Goal: Task Accomplishment & Management: Complete application form

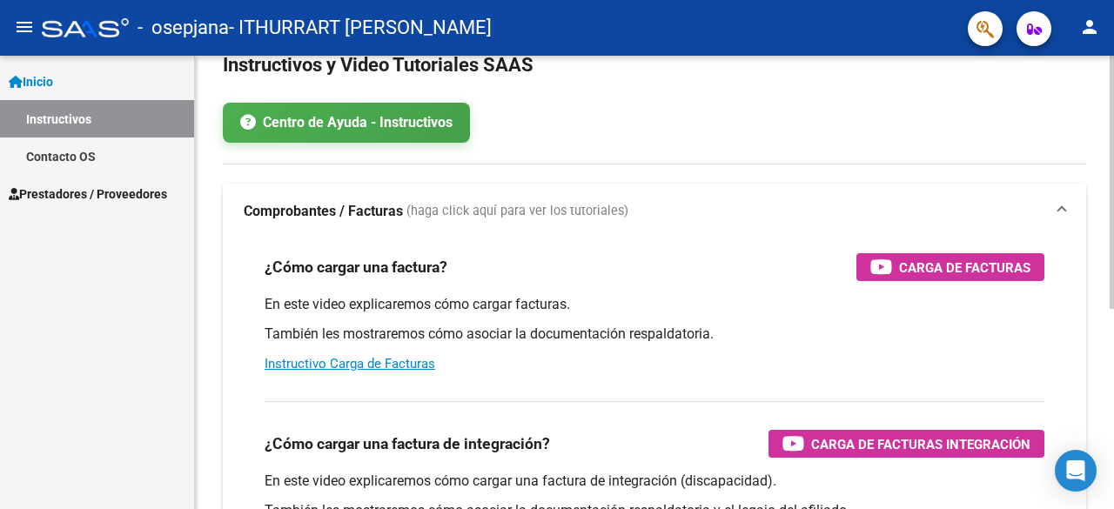
scroll to position [84, 0]
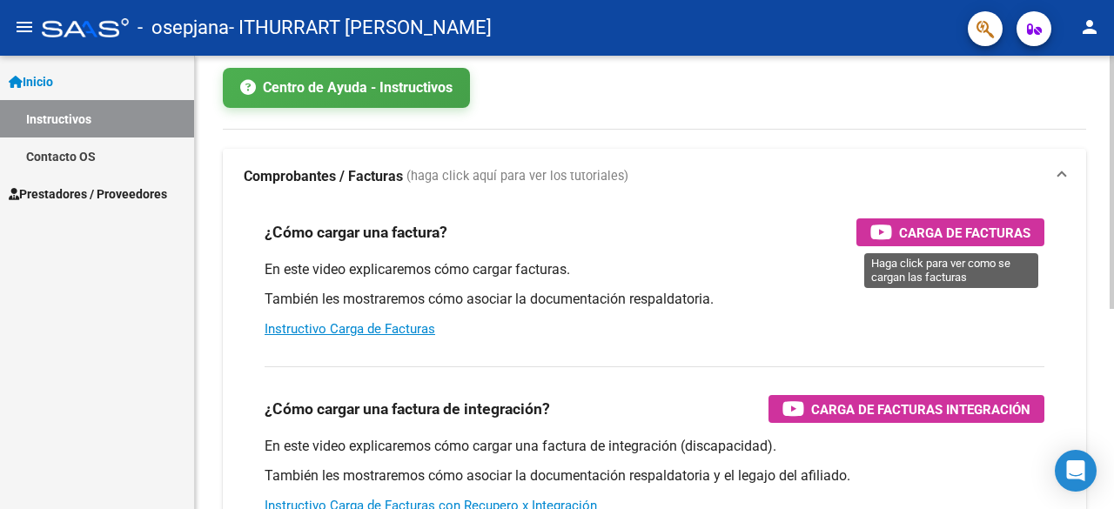
click at [906, 238] on span "Carga de Facturas" at bounding box center [964, 233] width 131 height 22
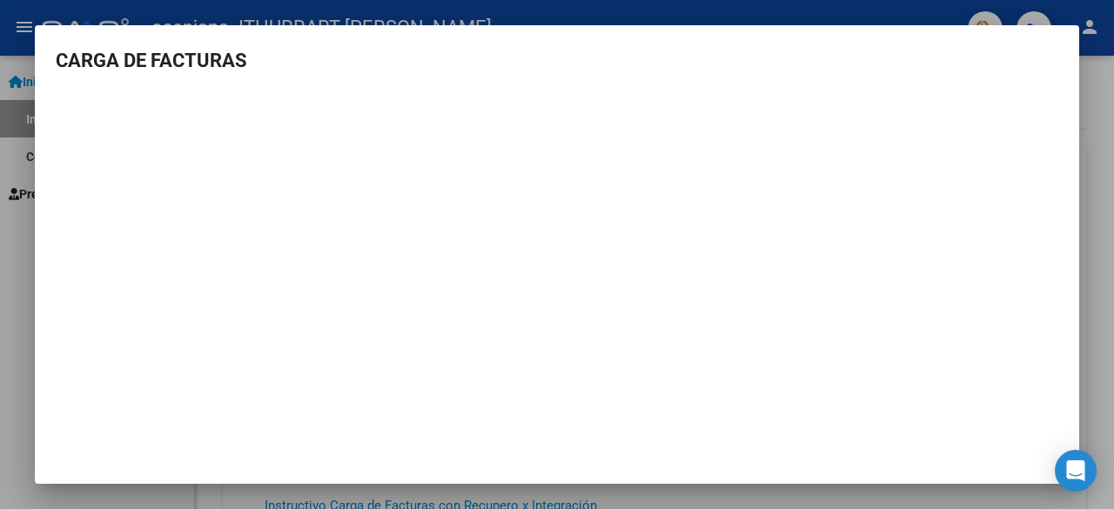
click at [1107, 239] on div at bounding box center [557, 254] width 1114 height 509
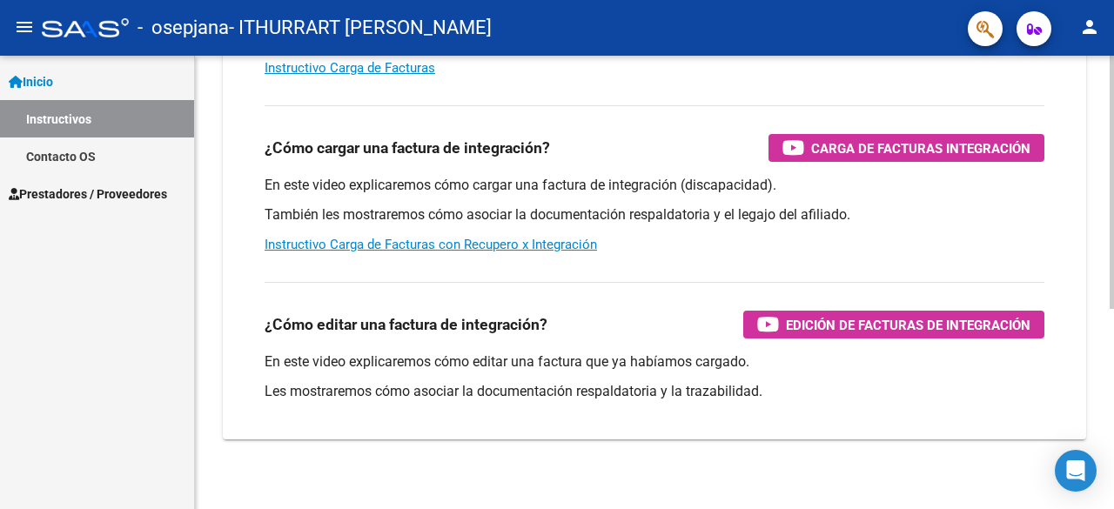
scroll to position [357, 0]
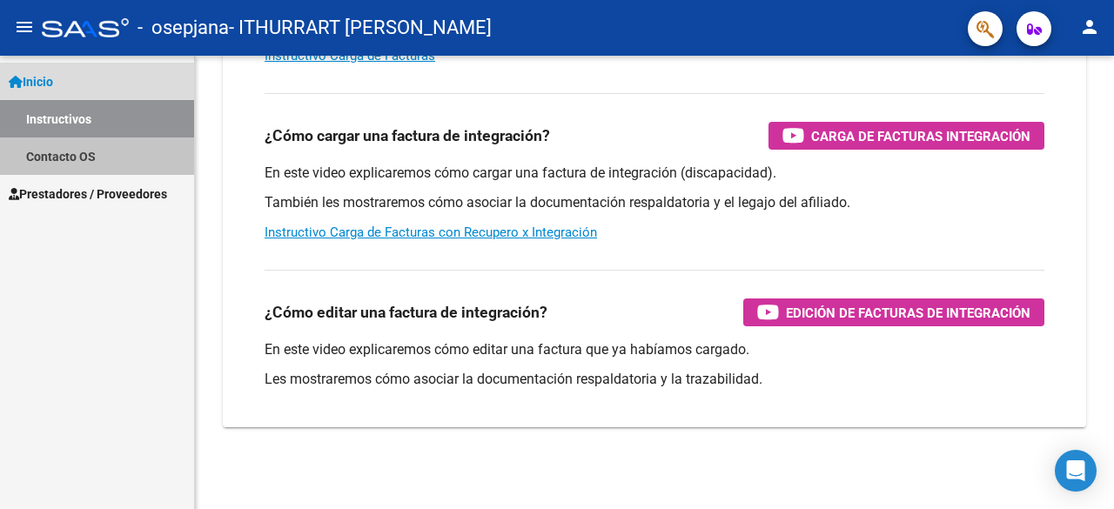
click at [78, 147] on link "Contacto OS" at bounding box center [97, 155] width 194 height 37
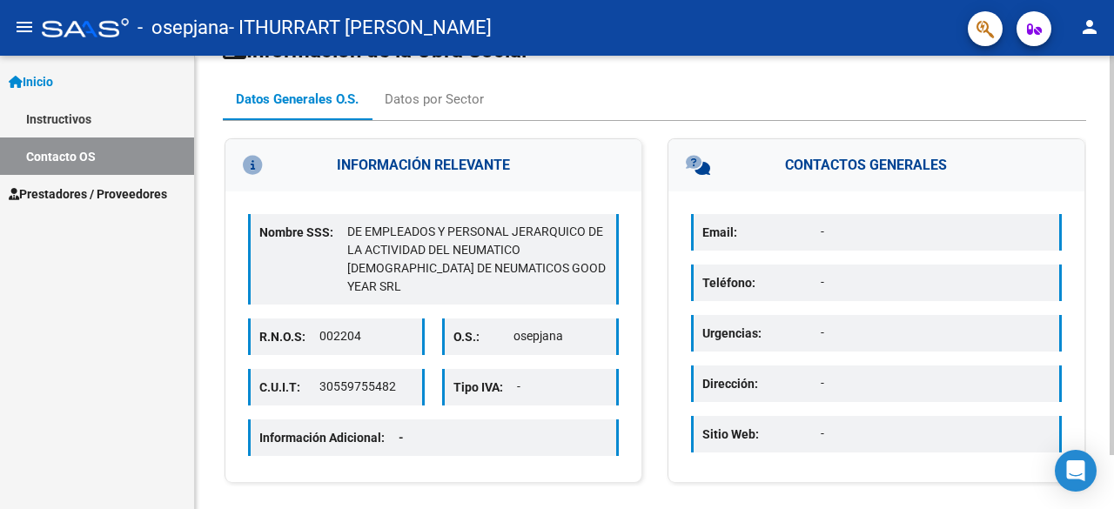
scroll to position [62, 0]
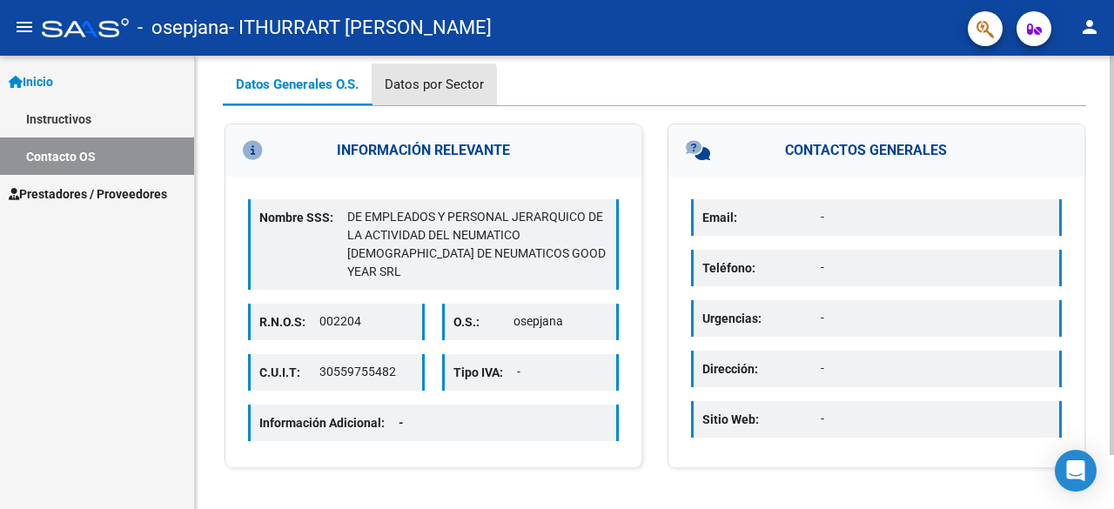
click at [424, 93] on div "Datos por Sector" at bounding box center [434, 84] width 99 height 19
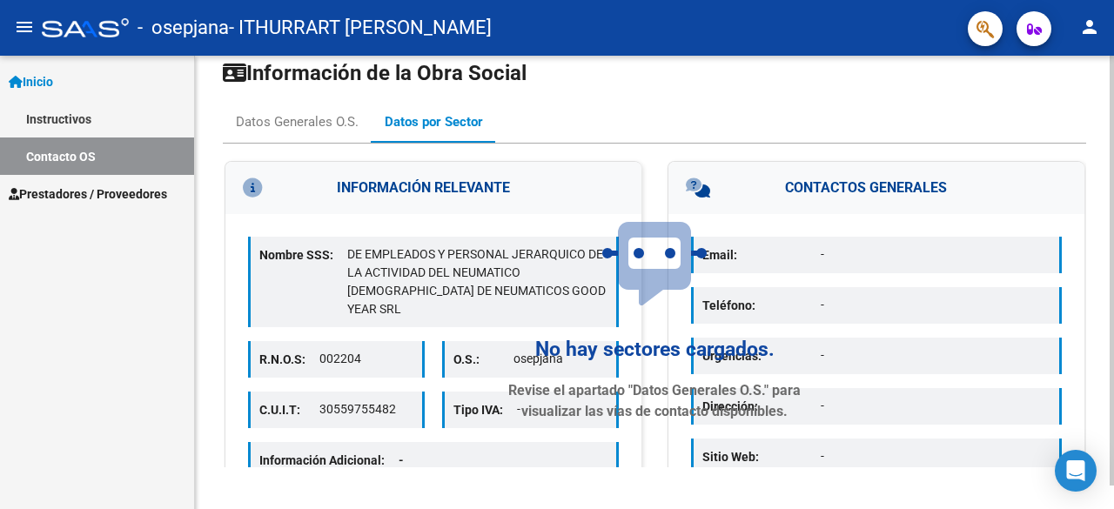
scroll to position [0, 0]
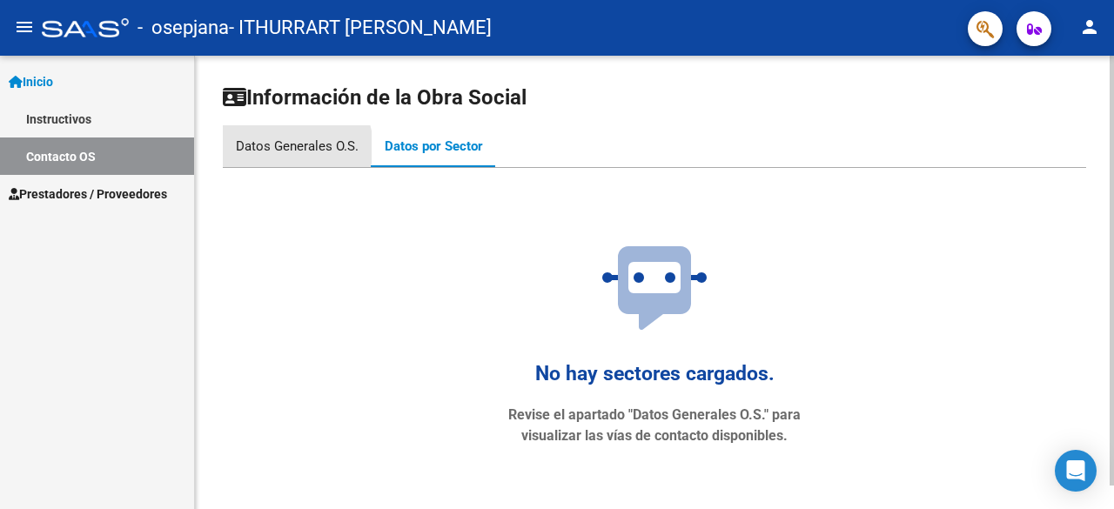
click at [294, 147] on div "Datos Generales O.S." at bounding box center [297, 146] width 123 height 19
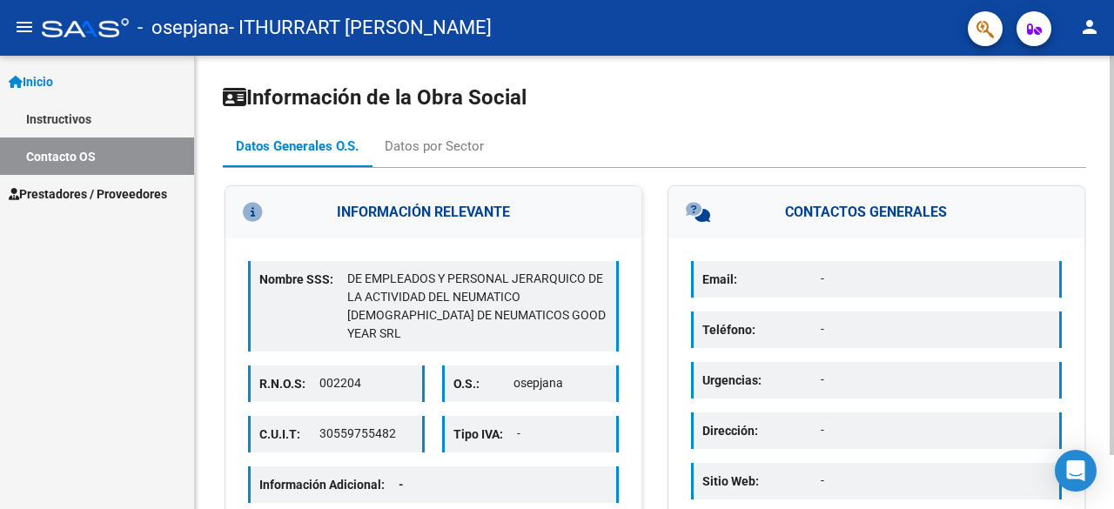
scroll to position [62, 0]
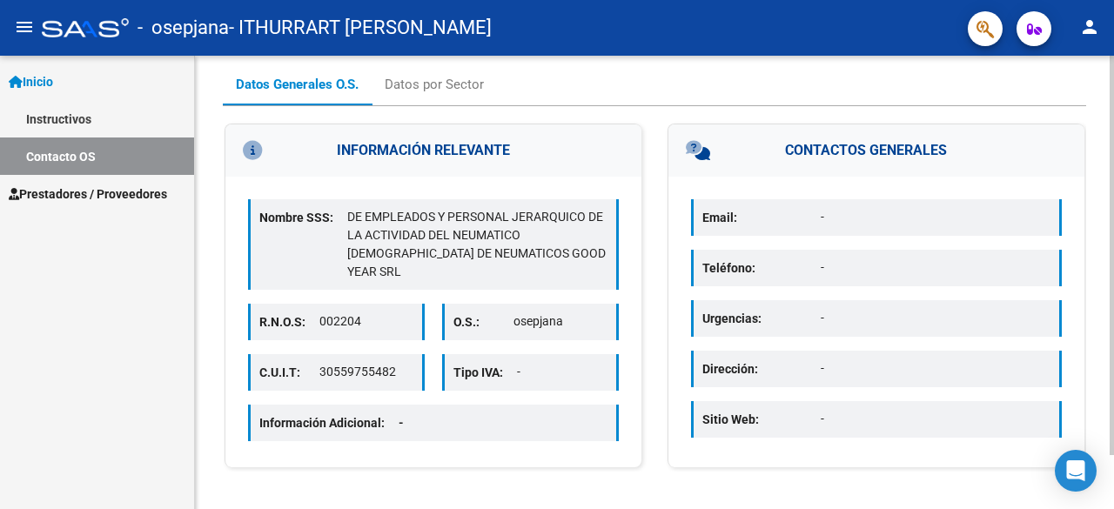
click at [324, 312] on p "002204" at bounding box center [366, 321] width 94 height 18
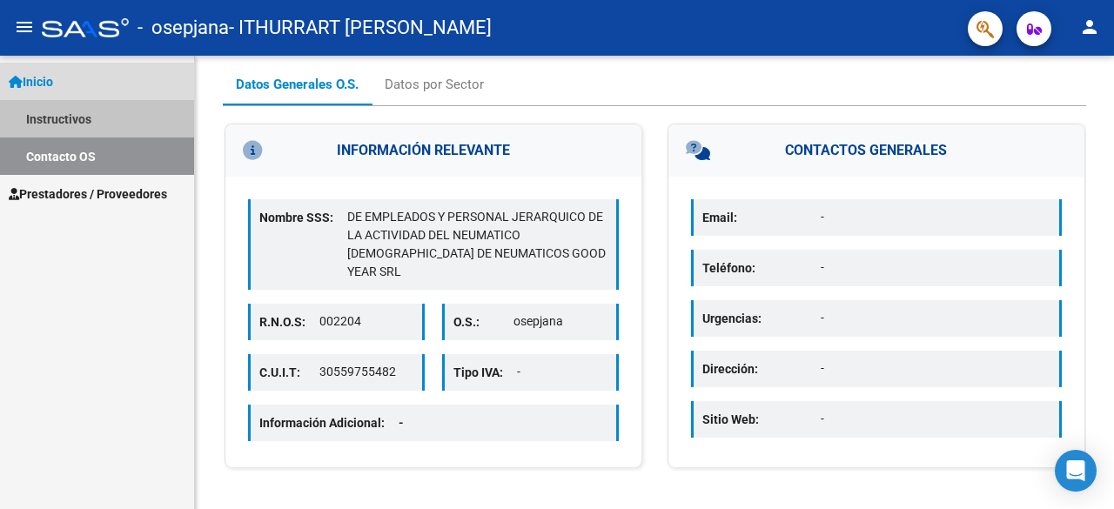
click at [63, 121] on link "Instructivos" at bounding box center [97, 118] width 194 height 37
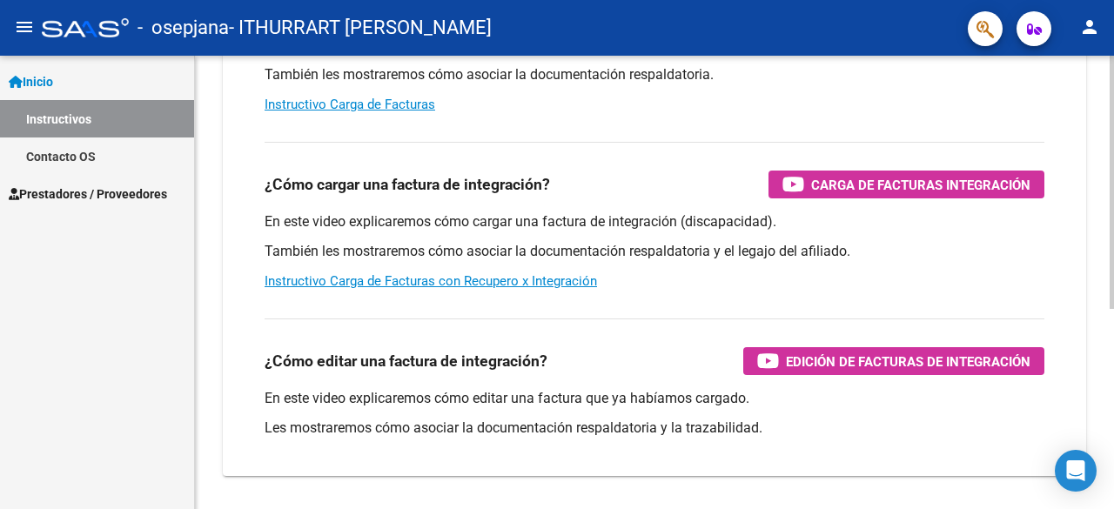
scroll to position [306, 0]
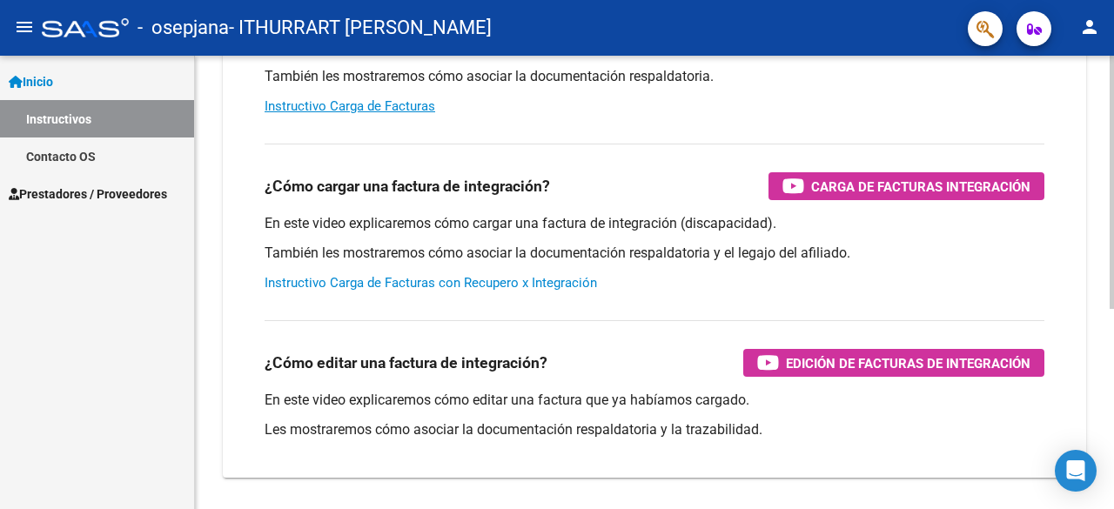
click at [559, 285] on link "Instructivo Carga de Facturas con Recupero x Integración" at bounding box center [430, 283] width 332 height 16
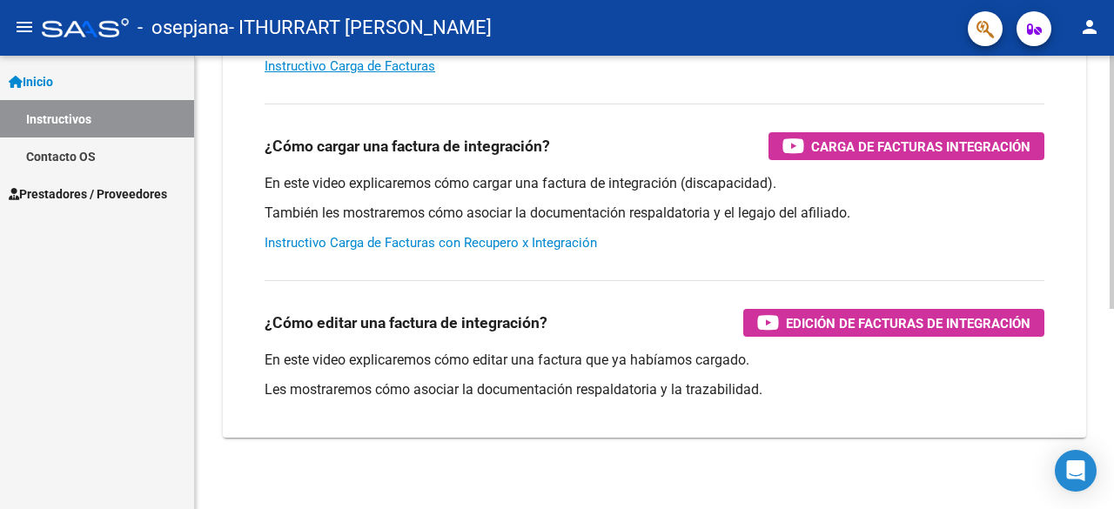
scroll to position [357, 0]
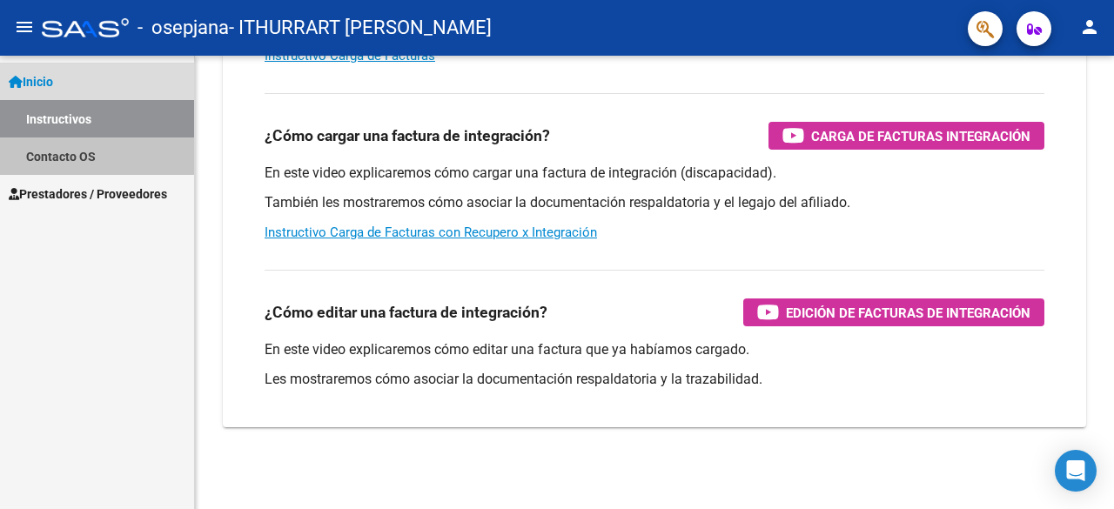
click at [60, 166] on link "Contacto OS" at bounding box center [97, 155] width 194 height 37
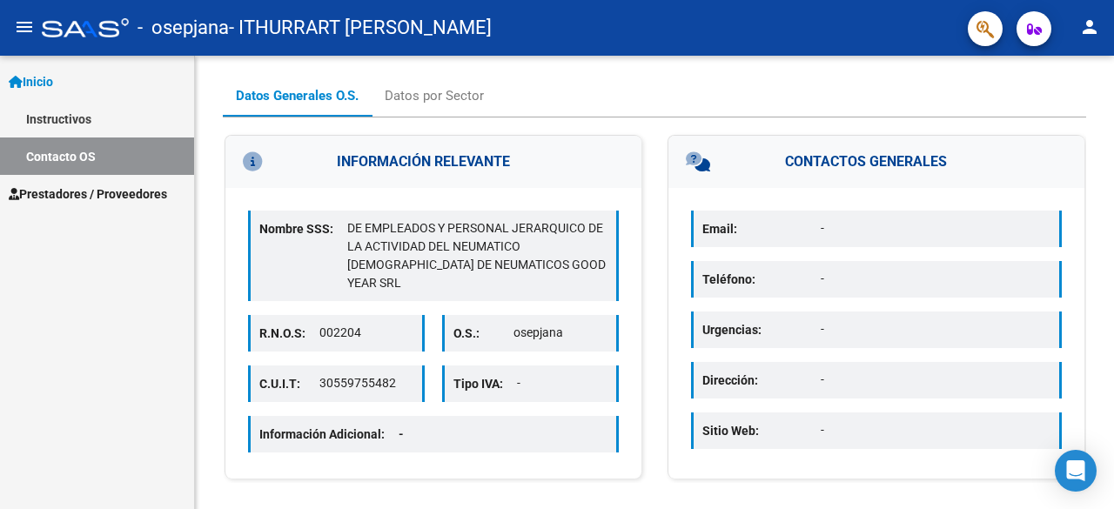
scroll to position [52, 0]
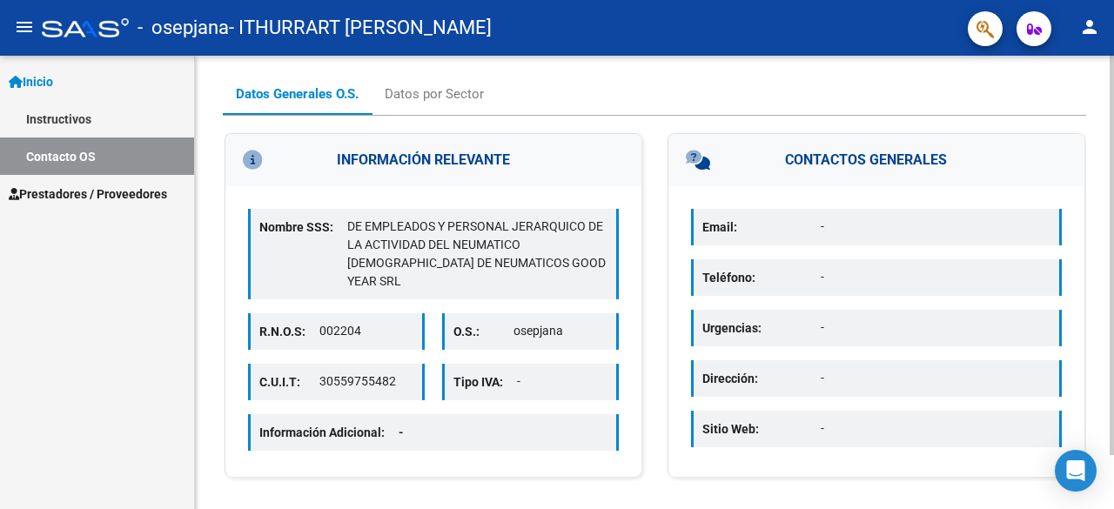
click at [526, 372] on p "-" at bounding box center [562, 381] width 90 height 18
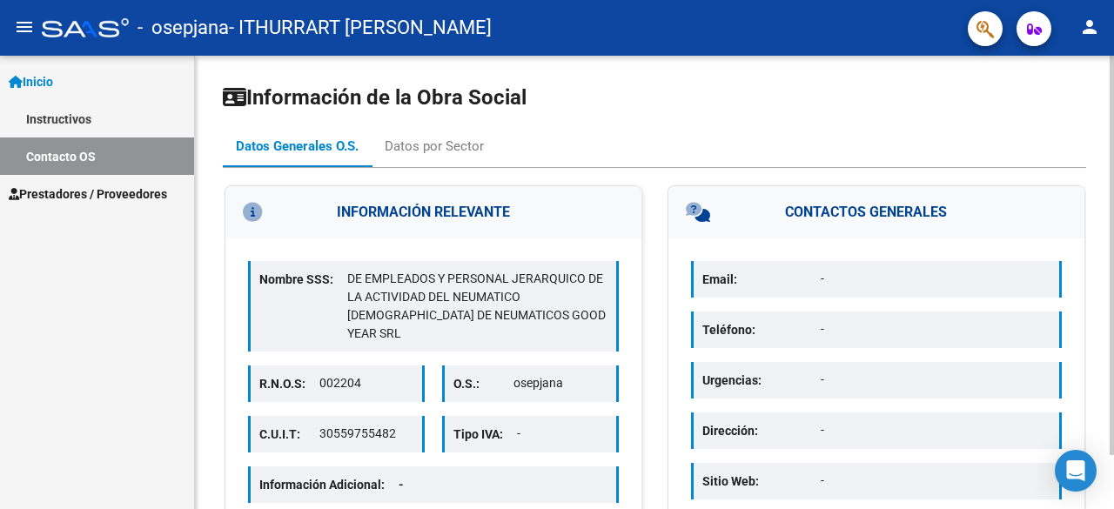
scroll to position [62, 0]
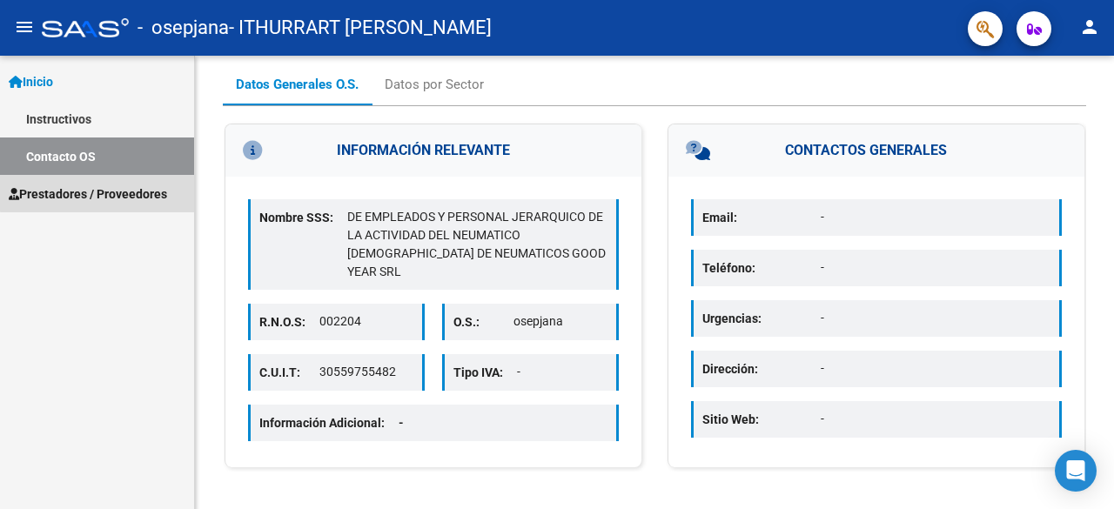
click at [104, 184] on span "Prestadores / Proveedores" at bounding box center [88, 193] width 158 height 19
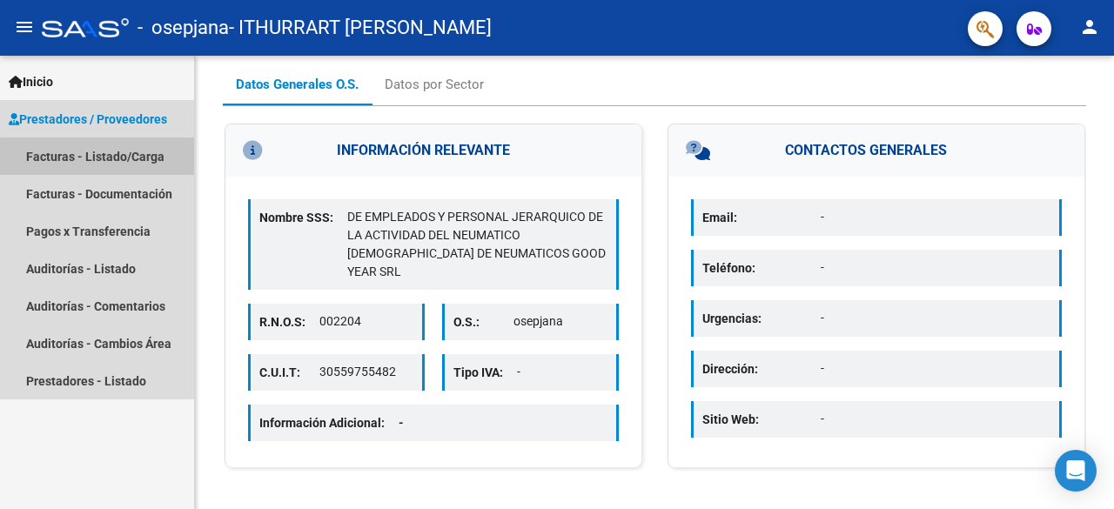
click at [108, 159] on link "Facturas - Listado/Carga" at bounding box center [97, 155] width 194 height 37
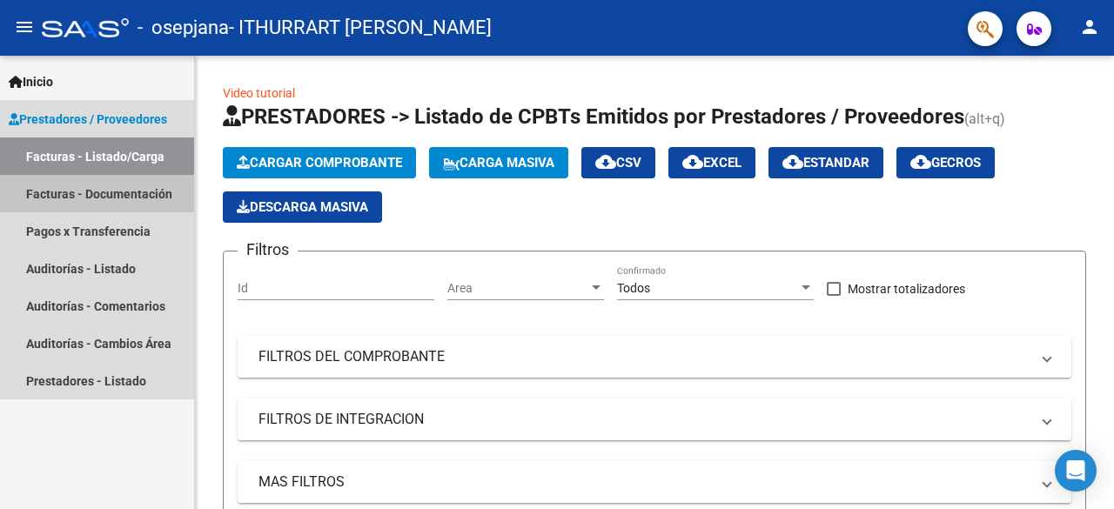
click at [78, 189] on link "Facturas - Documentación" at bounding box center [97, 193] width 194 height 37
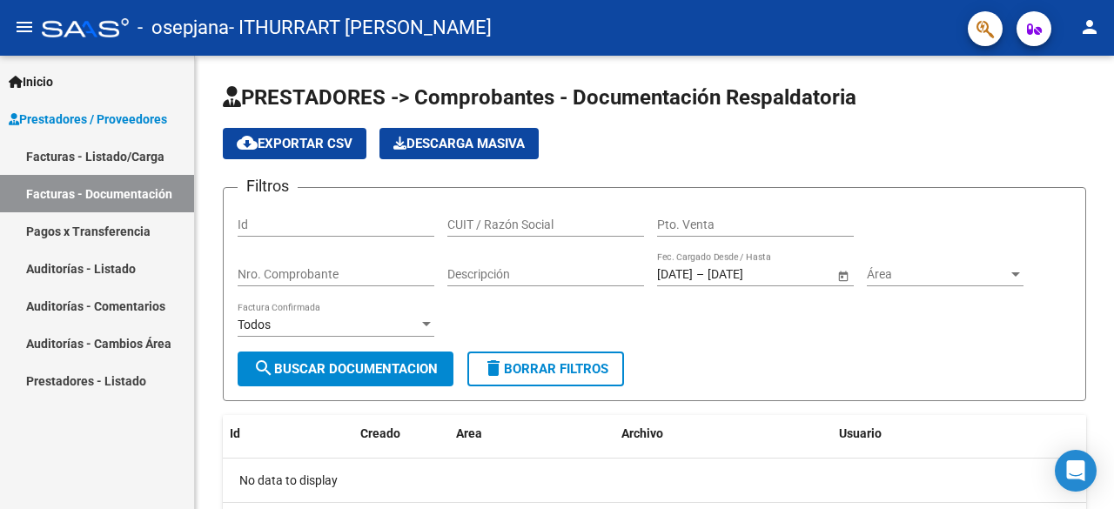
click at [106, 151] on link "Facturas - Listado/Carga" at bounding box center [97, 155] width 194 height 37
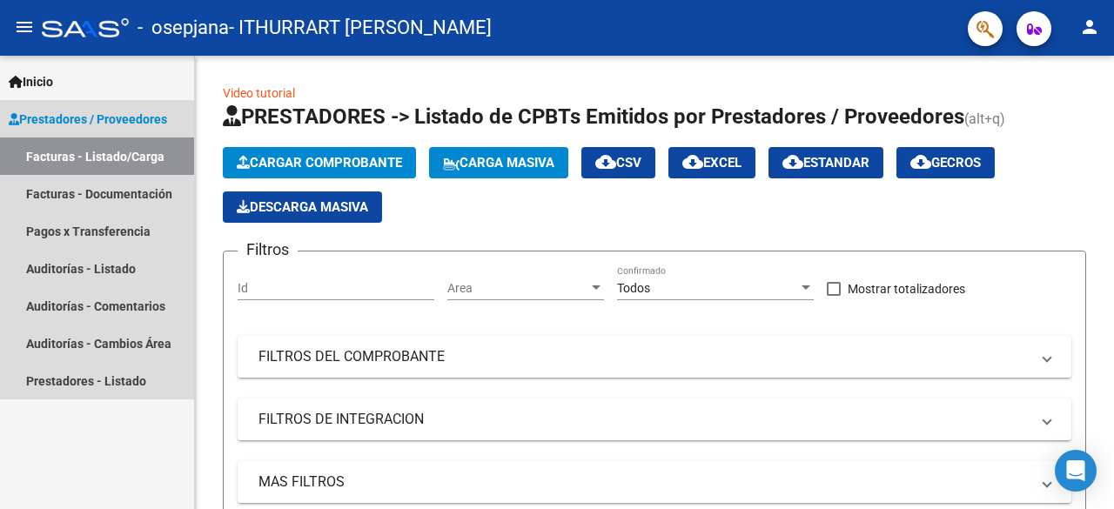
click at [110, 111] on span "Prestadores / Proveedores" at bounding box center [88, 119] width 158 height 19
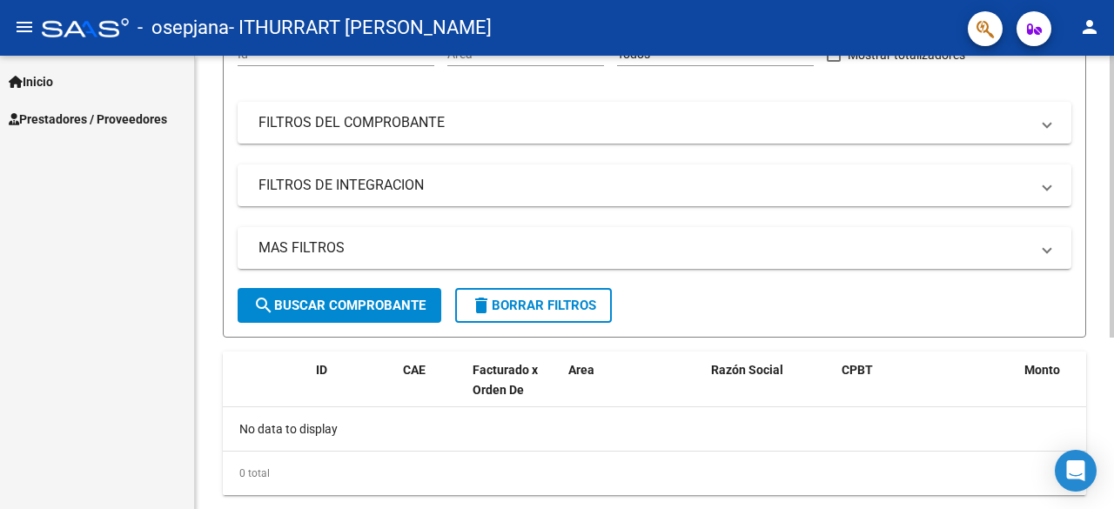
scroll to position [275, 0]
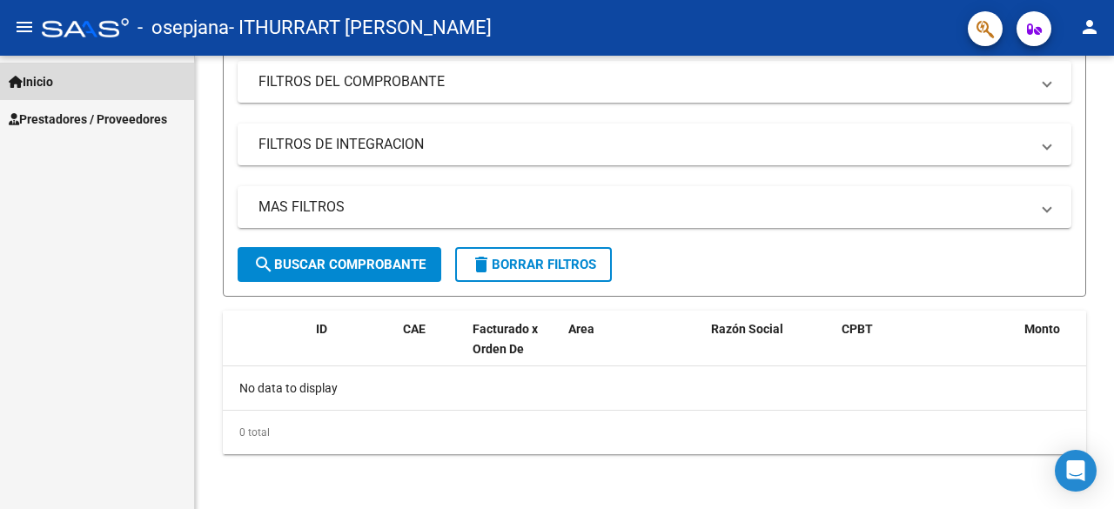
click at [51, 79] on span "Inicio" at bounding box center [31, 81] width 44 height 19
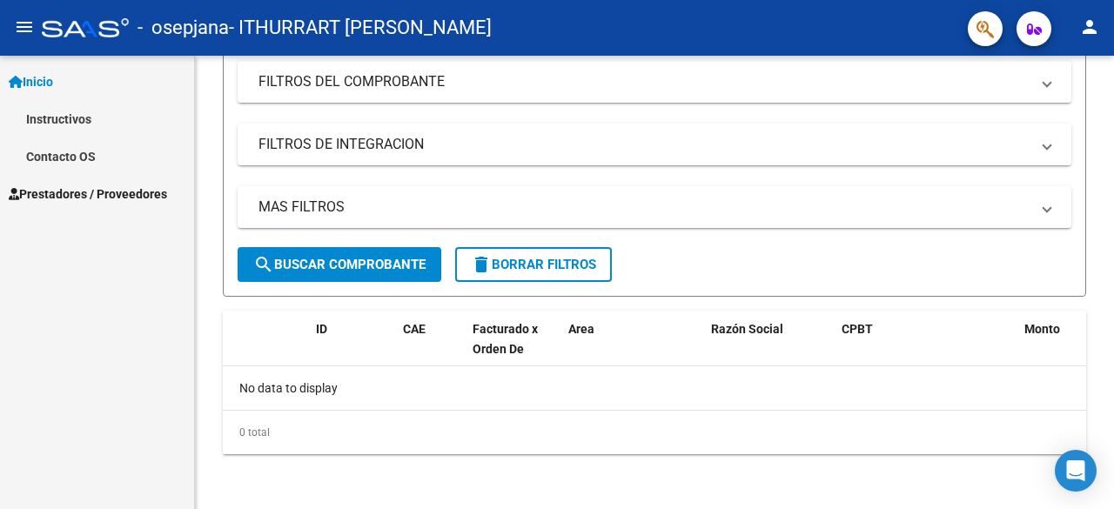
click at [66, 157] on link "Contacto OS" at bounding box center [97, 155] width 194 height 37
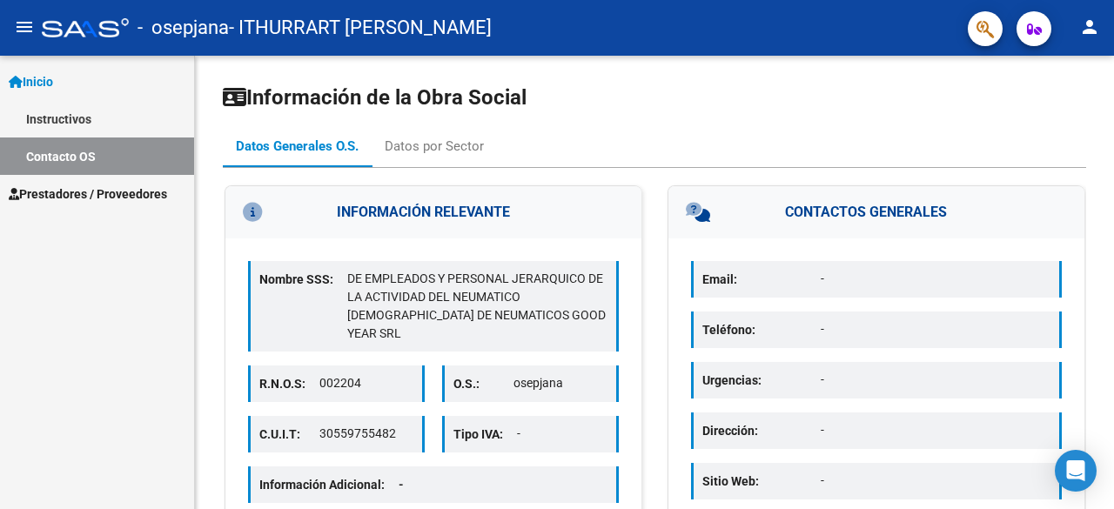
scroll to position [62, 0]
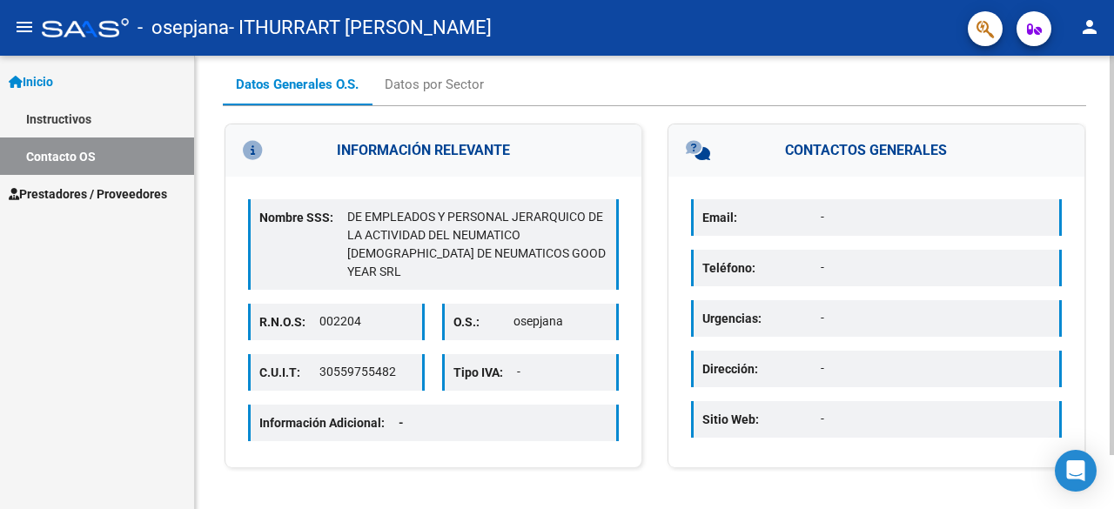
drag, startPoint x: 319, startPoint y: 352, endPoint x: 397, endPoint y: 358, distance: 77.6
click at [397, 363] on p "30559755482" at bounding box center [366, 372] width 94 height 18
copy p "30559755482"
click at [543, 323] on div "Nombre SSS: DE EMPLEADOS Y PERSONAL JERARQUICO DE LA ACTIVIDAD DEL NEUMATICO [D…" at bounding box center [433, 322] width 416 height 291
click at [448, 84] on div "Datos por Sector" at bounding box center [434, 84] width 99 height 19
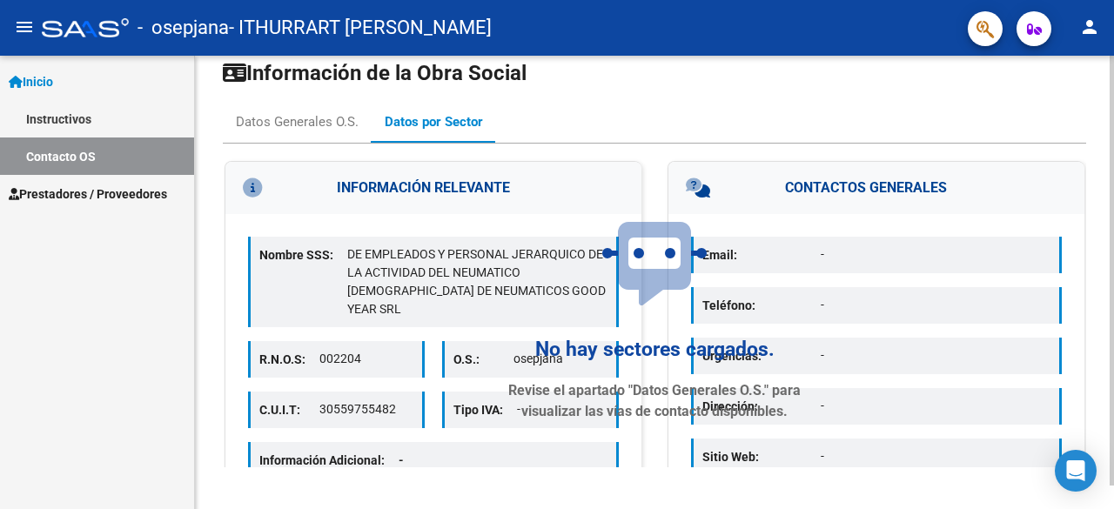
scroll to position [0, 0]
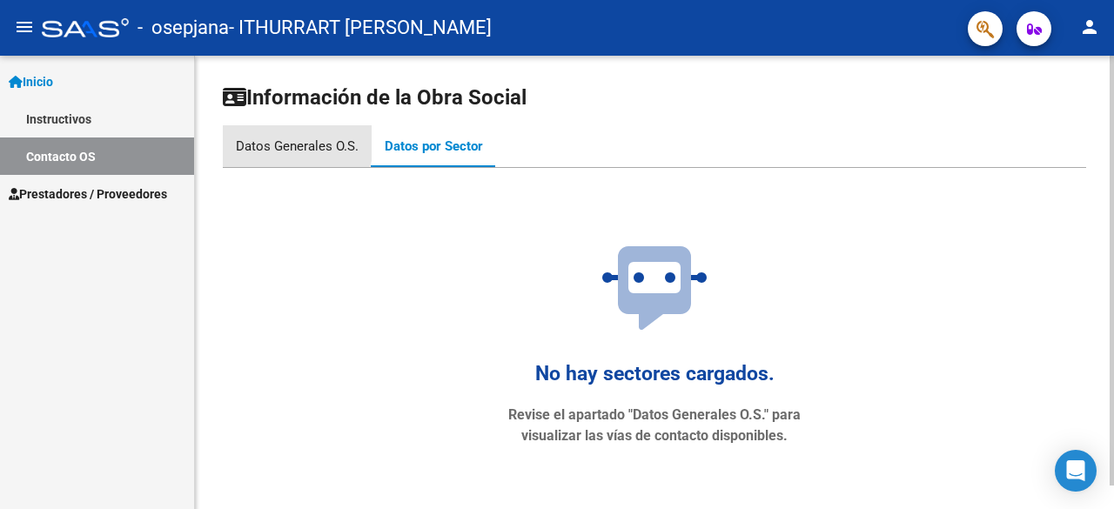
click at [278, 139] on div "Datos Generales O.S." at bounding box center [297, 146] width 123 height 19
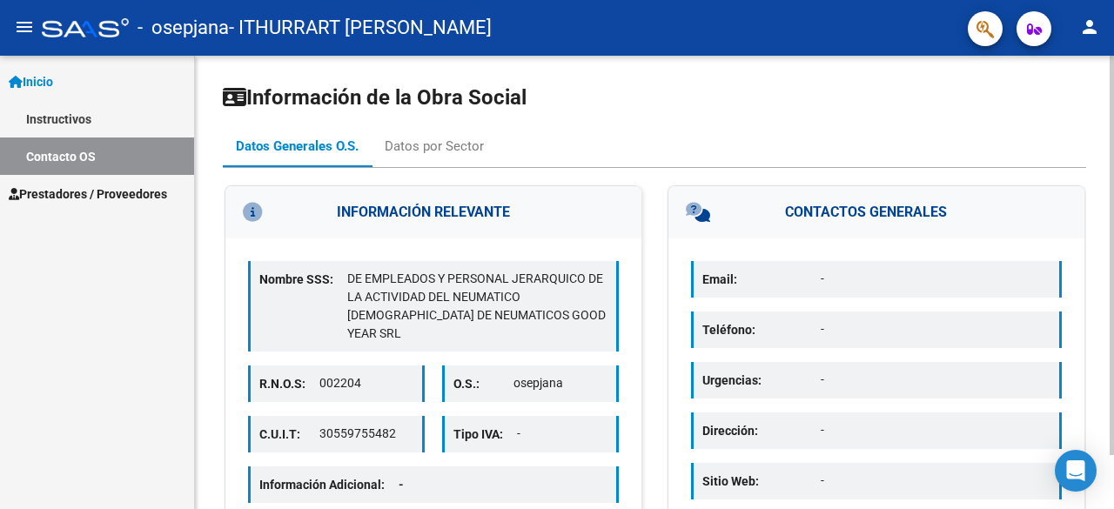
scroll to position [62, 0]
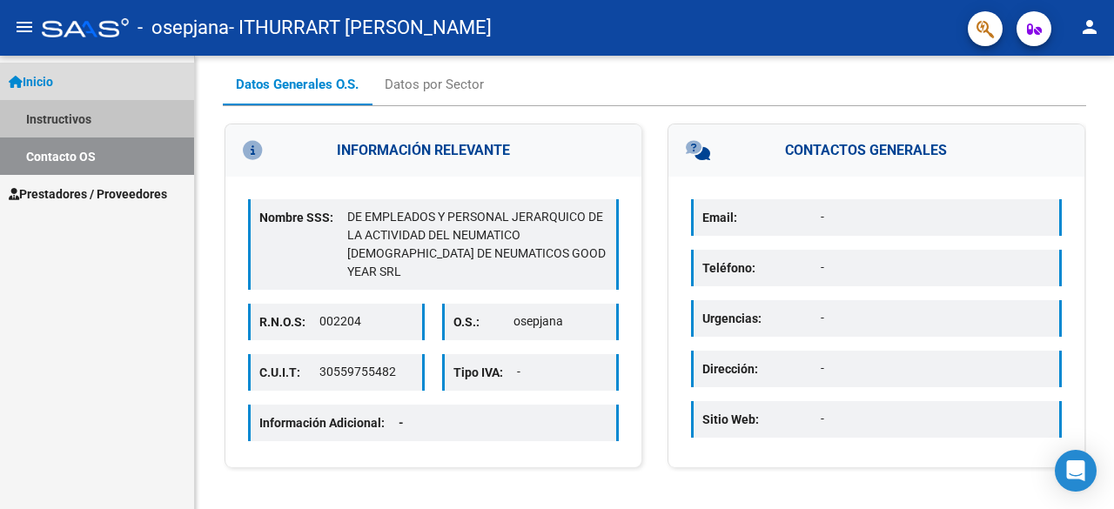
click at [72, 113] on link "Instructivos" at bounding box center [97, 118] width 194 height 37
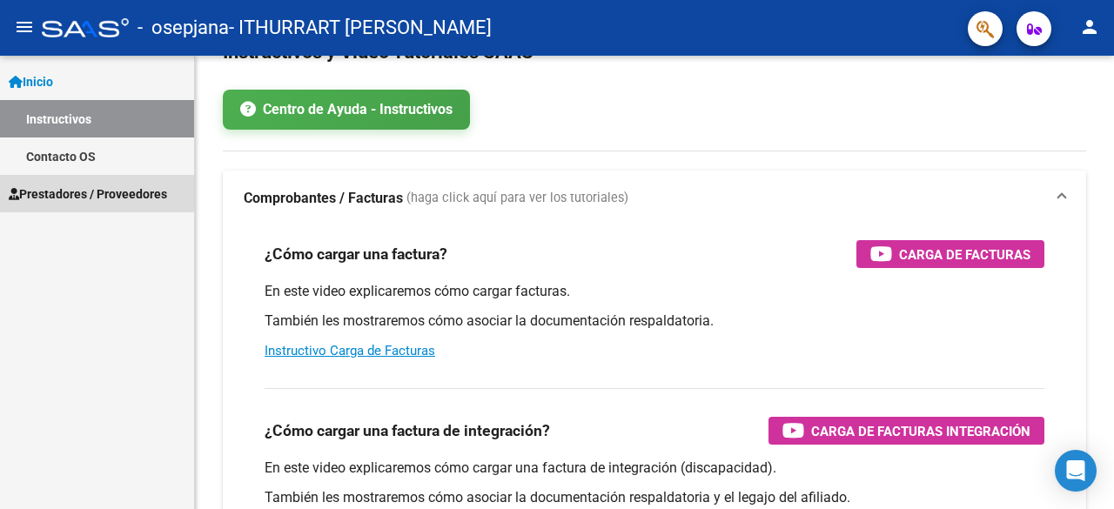
click at [78, 184] on span "Prestadores / Proveedores" at bounding box center [88, 193] width 158 height 19
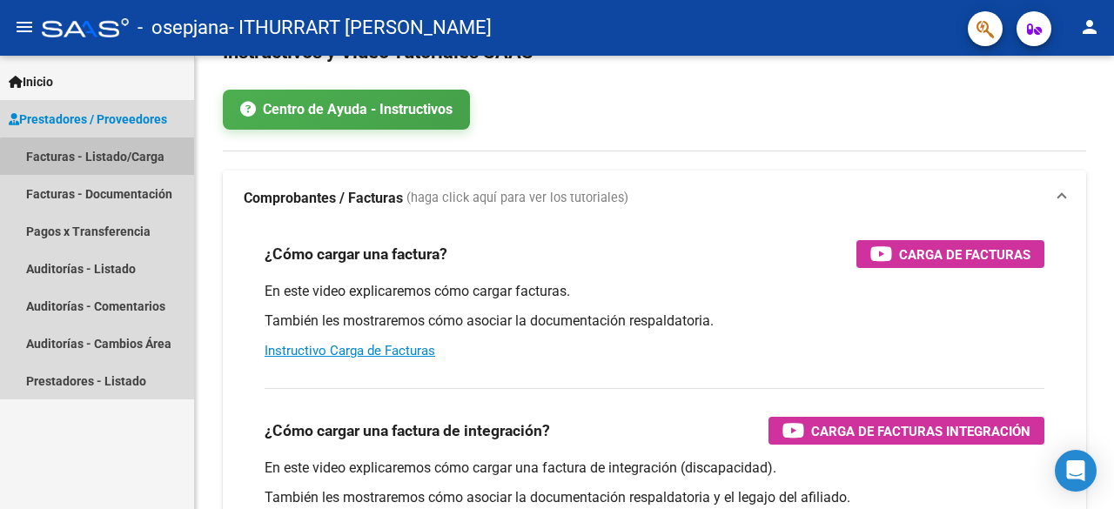
click at [113, 171] on link "Facturas - Listado/Carga" at bounding box center [97, 155] width 194 height 37
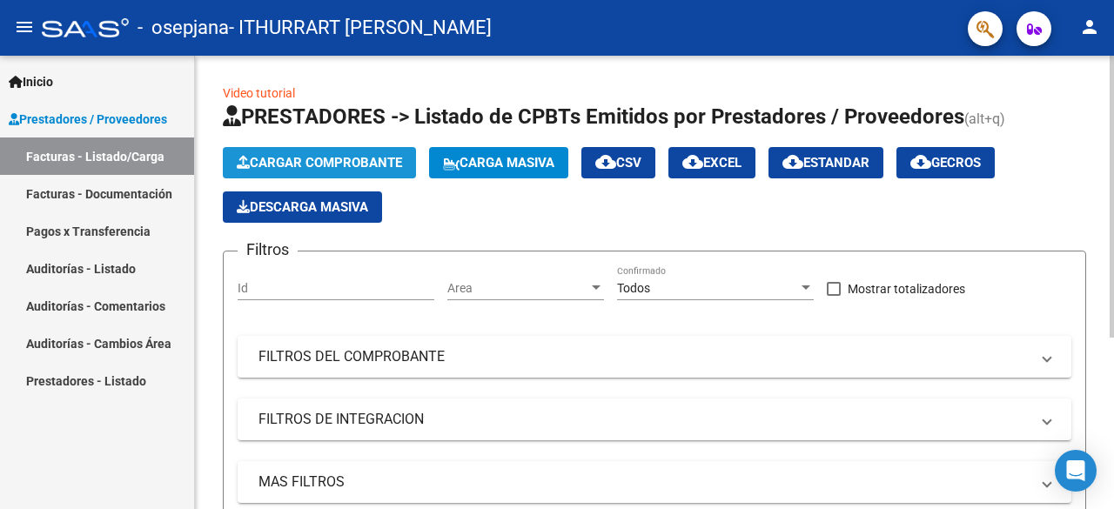
click at [350, 167] on span "Cargar Comprobante" at bounding box center [319, 163] width 165 height 16
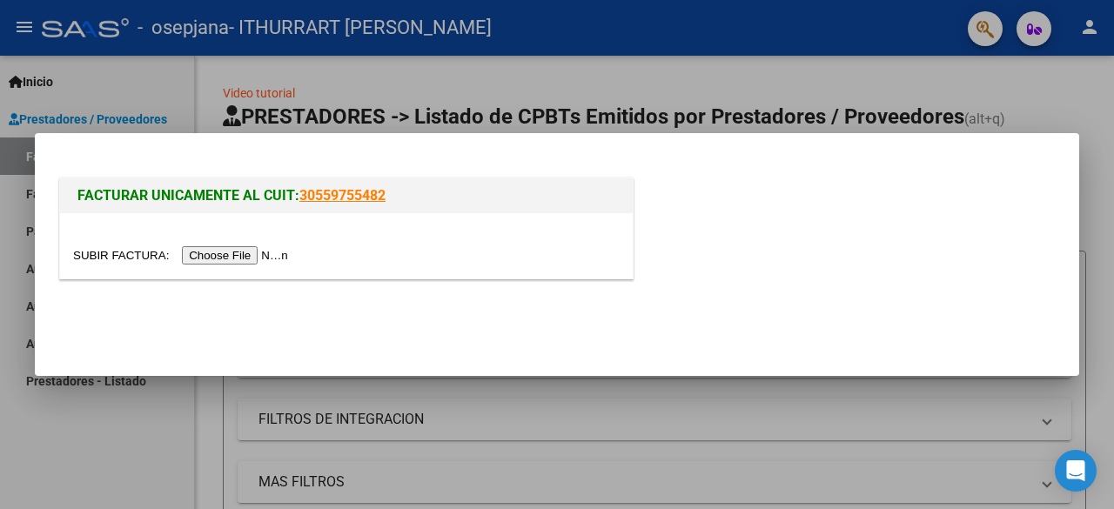
click at [228, 255] on input "file" at bounding box center [183, 255] width 220 height 18
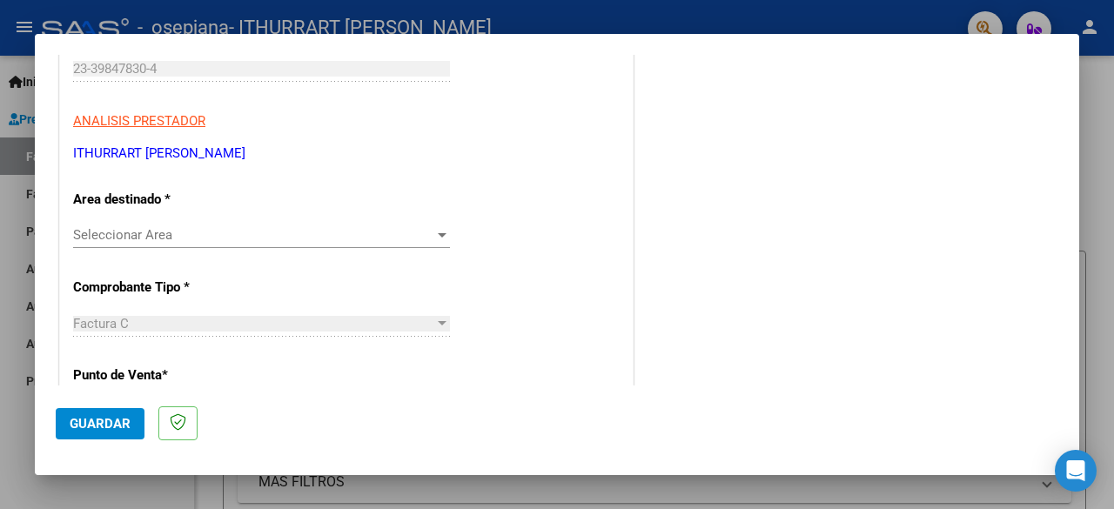
scroll to position [277, 0]
click at [411, 232] on span "Seleccionar Area" at bounding box center [253, 234] width 361 height 16
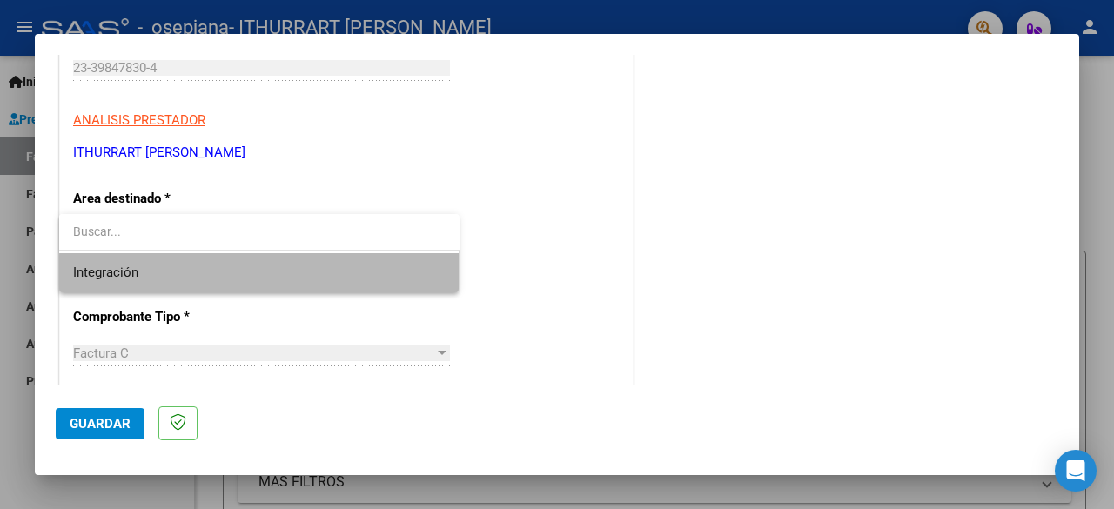
click at [364, 278] on span "Integración" at bounding box center [259, 272] width 372 height 39
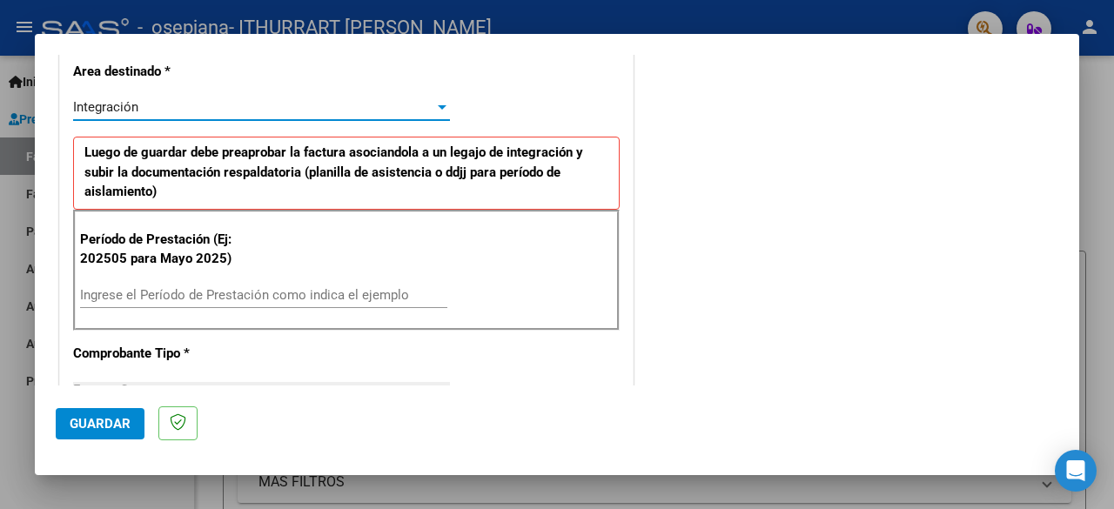
scroll to position [428, 0]
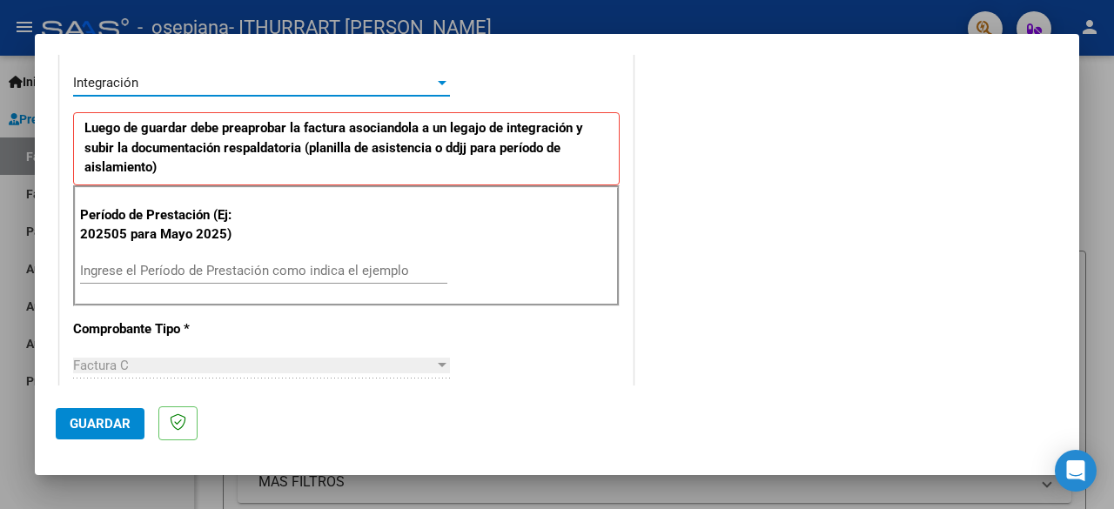
click at [285, 264] on input "Ingrese el Período de Prestación como indica el ejemplo" at bounding box center [263, 271] width 367 height 16
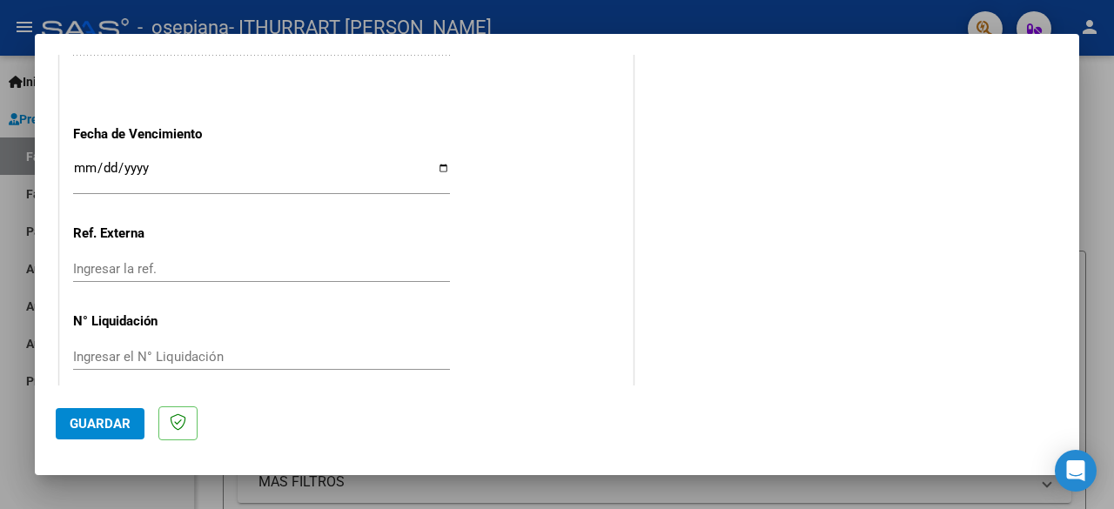
scroll to position [1235, 0]
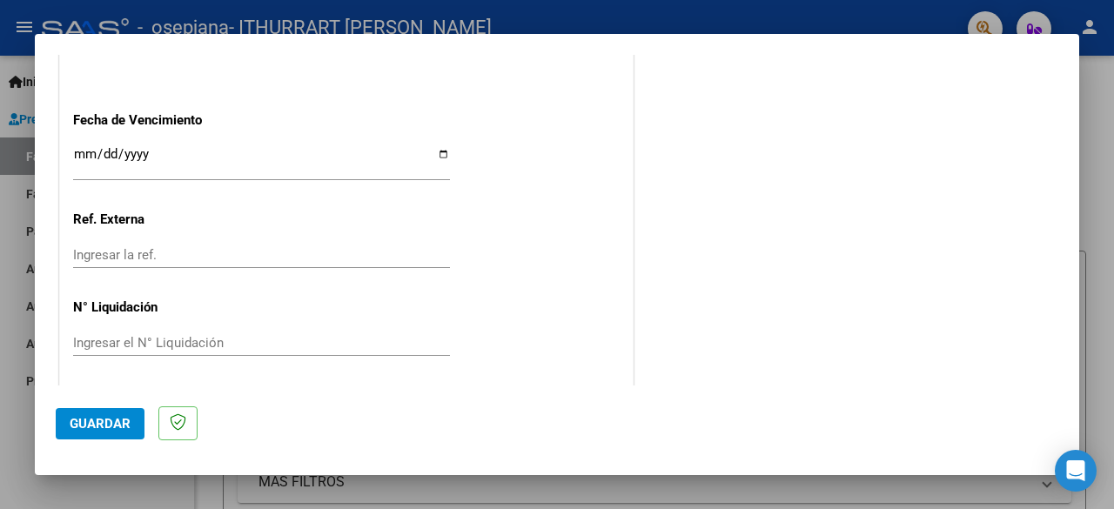
type input "202508"
click at [89, 425] on span "Guardar" at bounding box center [100, 424] width 61 height 16
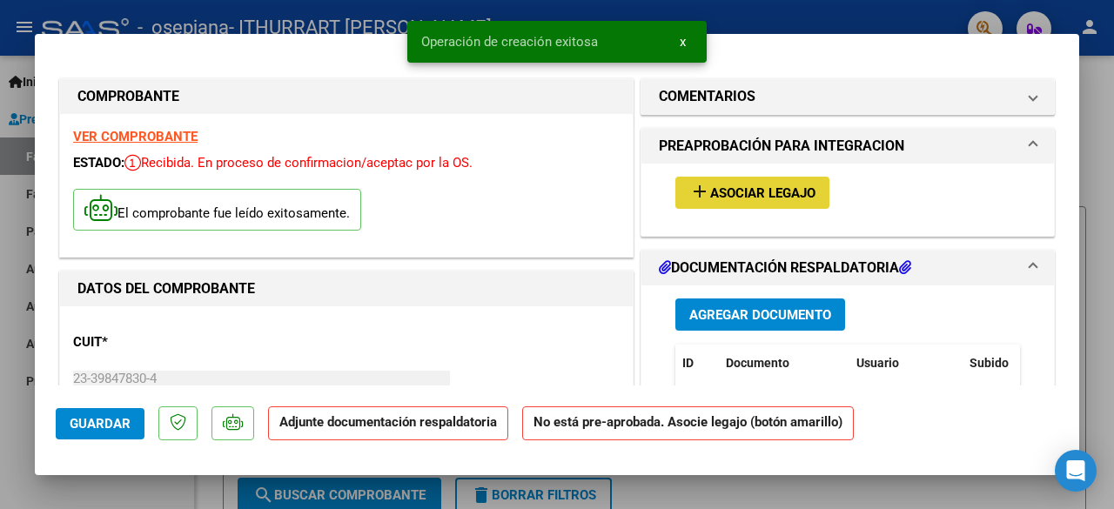
click at [716, 189] on span "Asociar Legajo" at bounding box center [762, 193] width 105 height 16
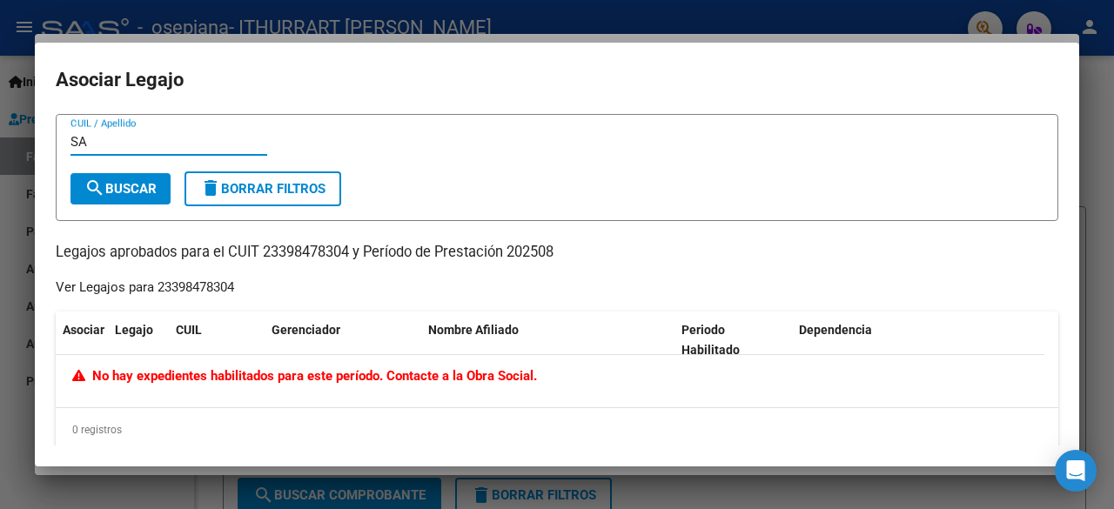
type input "S"
type input "23398478304"
click at [111, 182] on span "search Buscar" at bounding box center [120, 189] width 72 height 16
click at [181, 137] on input "23398478304" at bounding box center [168, 142] width 197 height 16
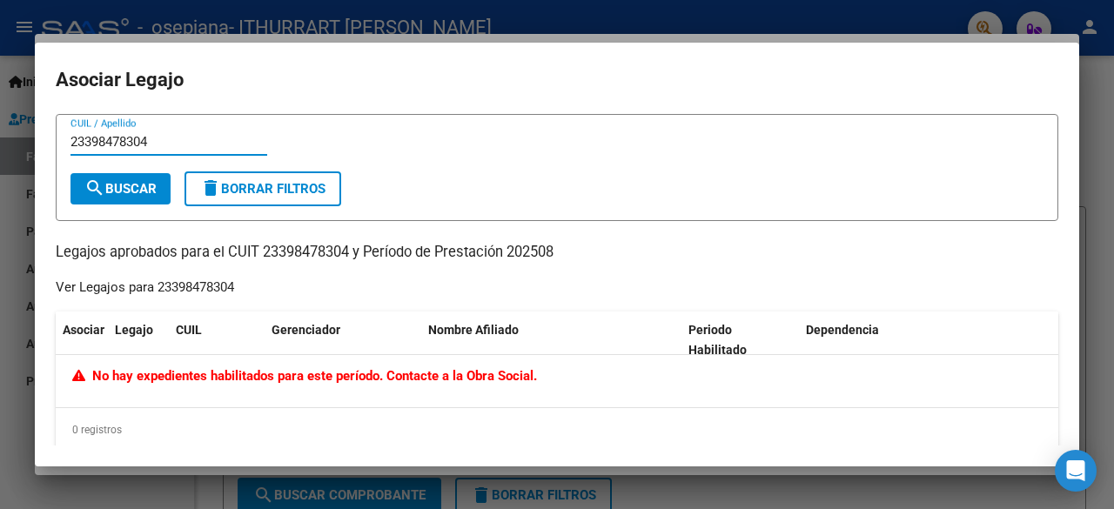
click at [181, 137] on input "23398478304" at bounding box center [168, 142] width 197 height 16
type input "[PERSON_NAME]"
click at [137, 186] on span "search Buscar" at bounding box center [120, 189] width 72 height 16
click at [173, 324] on datatable-header-cell "CUIL" at bounding box center [217, 339] width 96 height 57
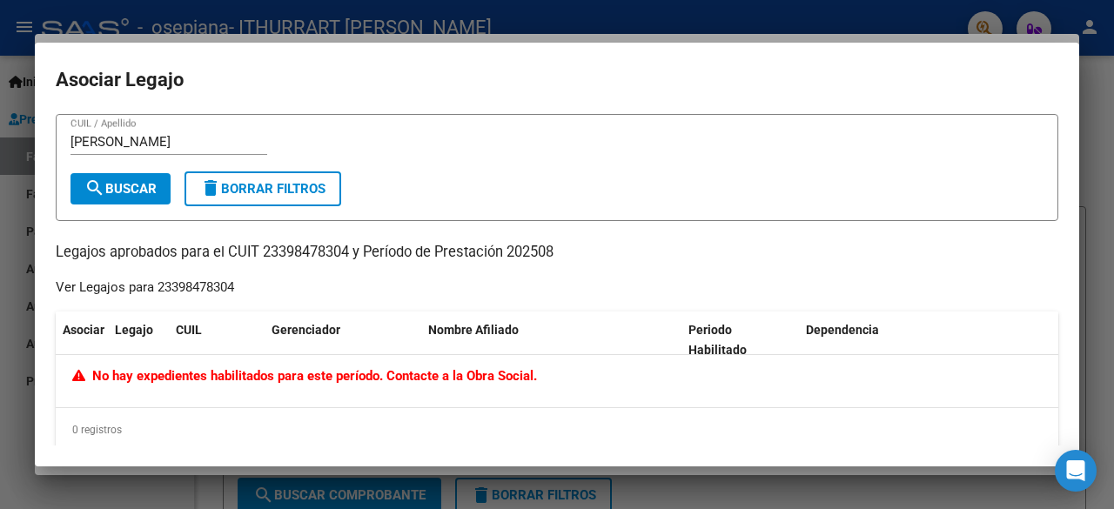
click at [278, 271] on div "[PERSON_NAME] / Apellido search Buscar delete Borrar Filtros Legajos aprobados …" at bounding box center [557, 283] width 1002 height 338
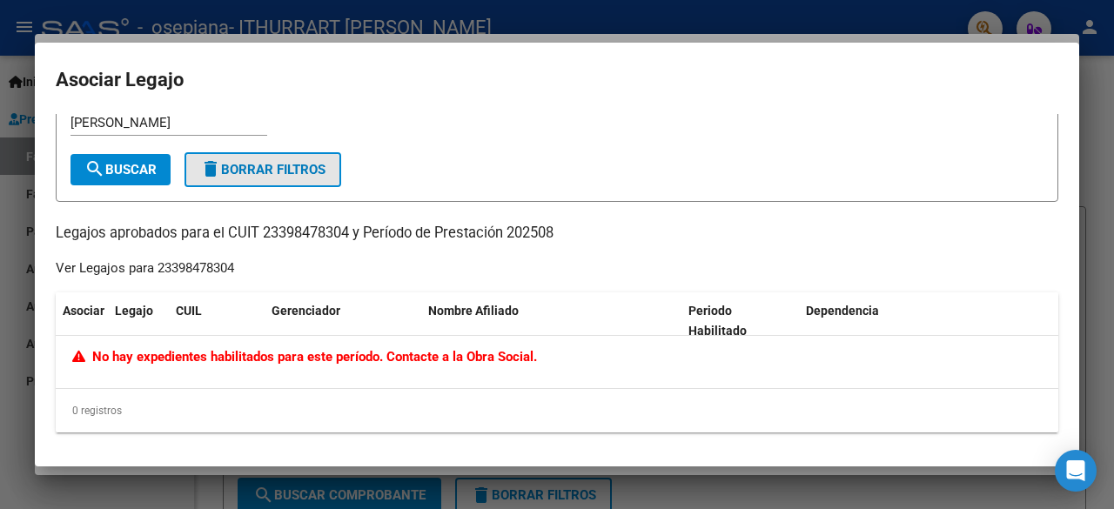
click at [254, 175] on span "delete Borrar Filtros" at bounding box center [262, 170] width 125 height 16
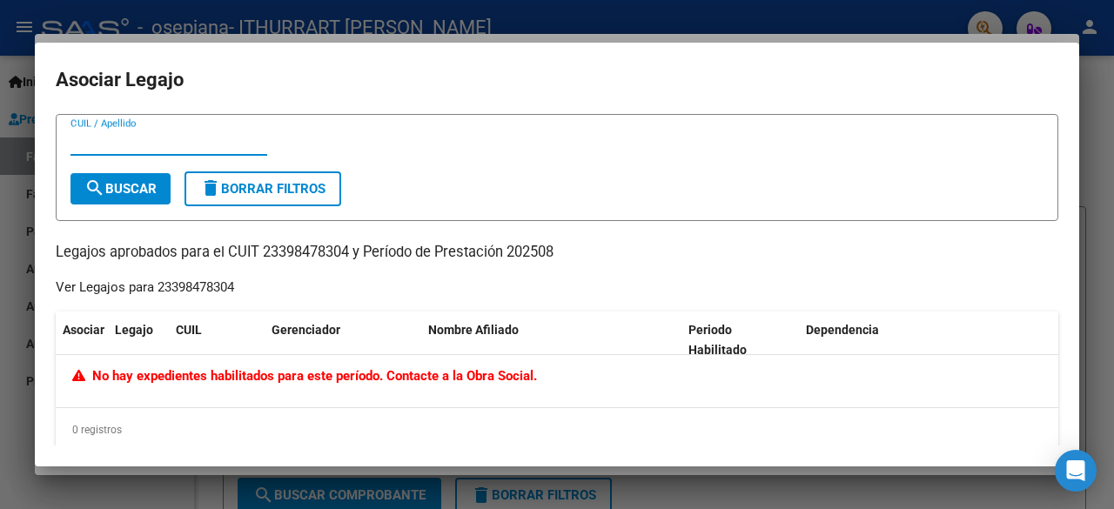
click at [205, 144] on input "CUIL / Apellido" at bounding box center [168, 142] width 197 height 16
click at [175, 138] on input "CUIL / Apellido" at bounding box center [168, 142] width 197 height 16
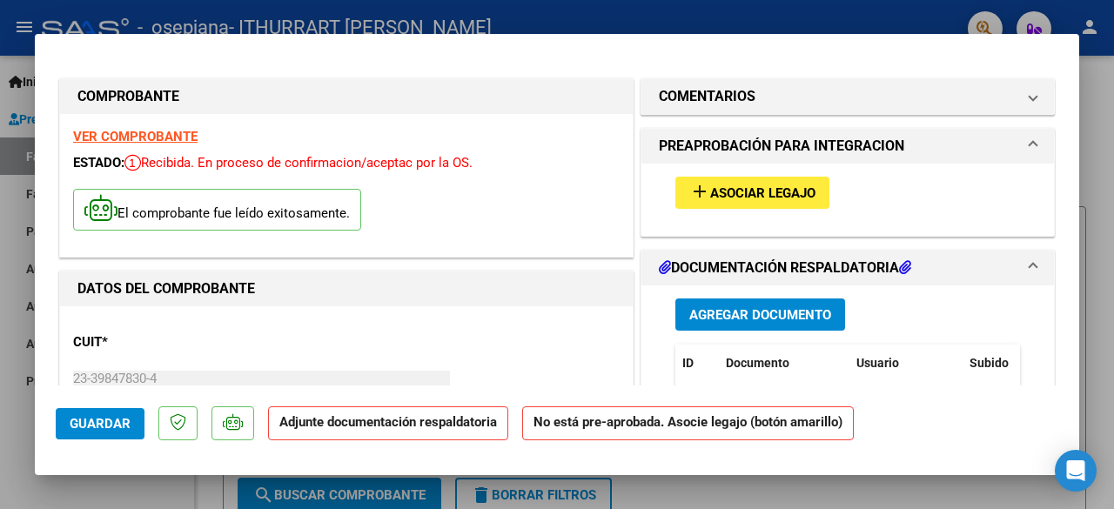
click at [545, 213] on div "El comprobante fue leído exitosamente." at bounding box center [346, 212] width 546 height 64
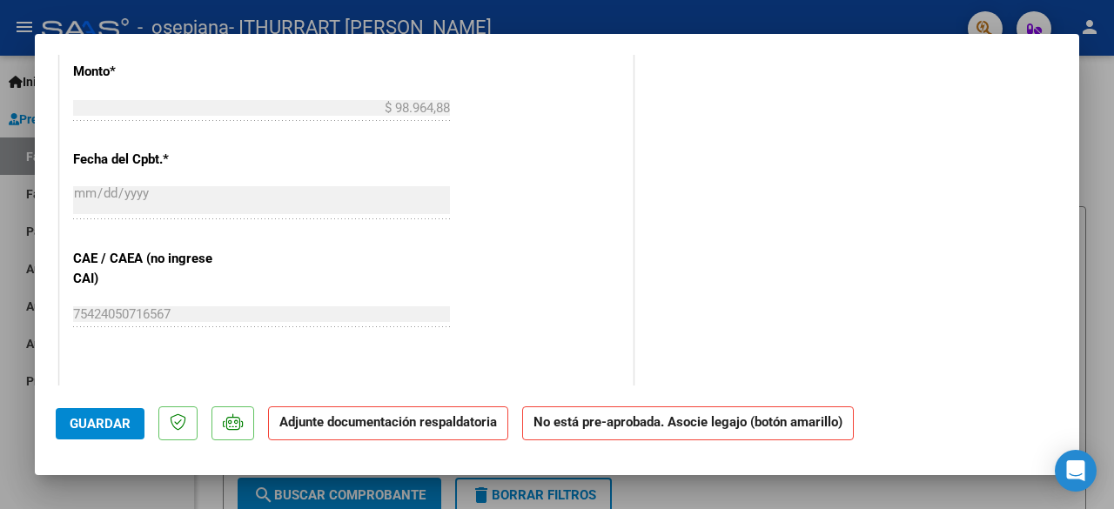
scroll to position [1196, 0]
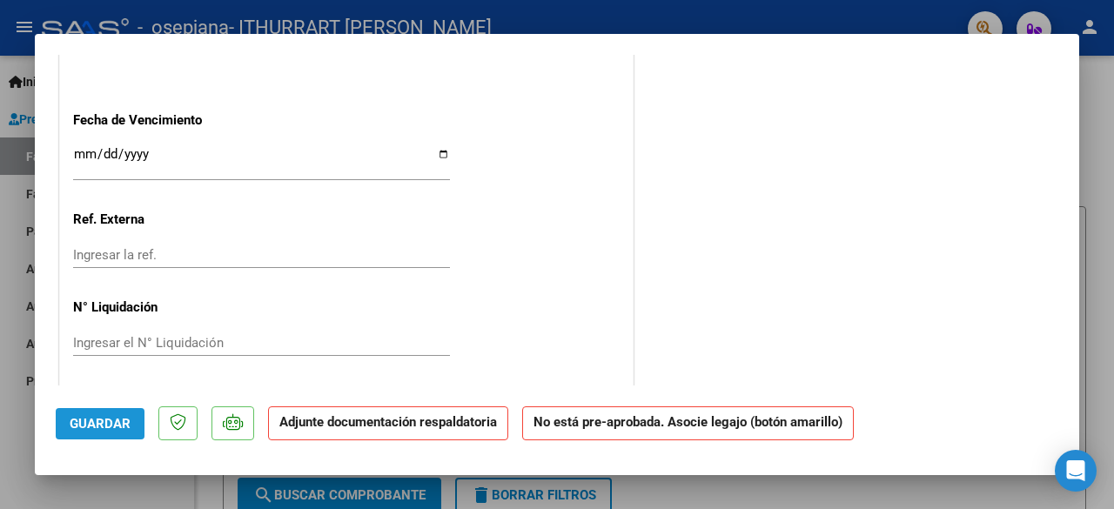
click at [99, 418] on span "Guardar" at bounding box center [100, 424] width 61 height 16
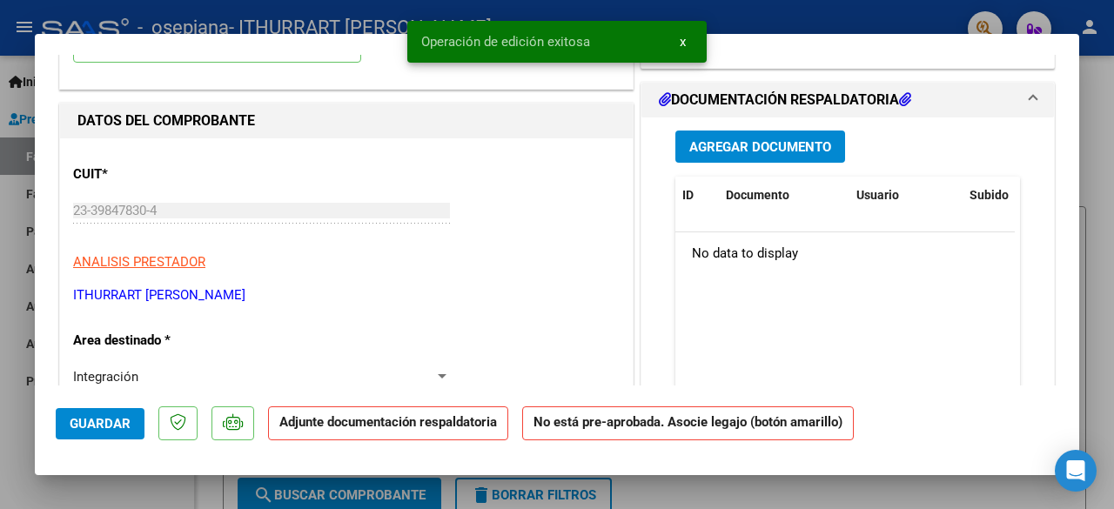
scroll to position [0, 0]
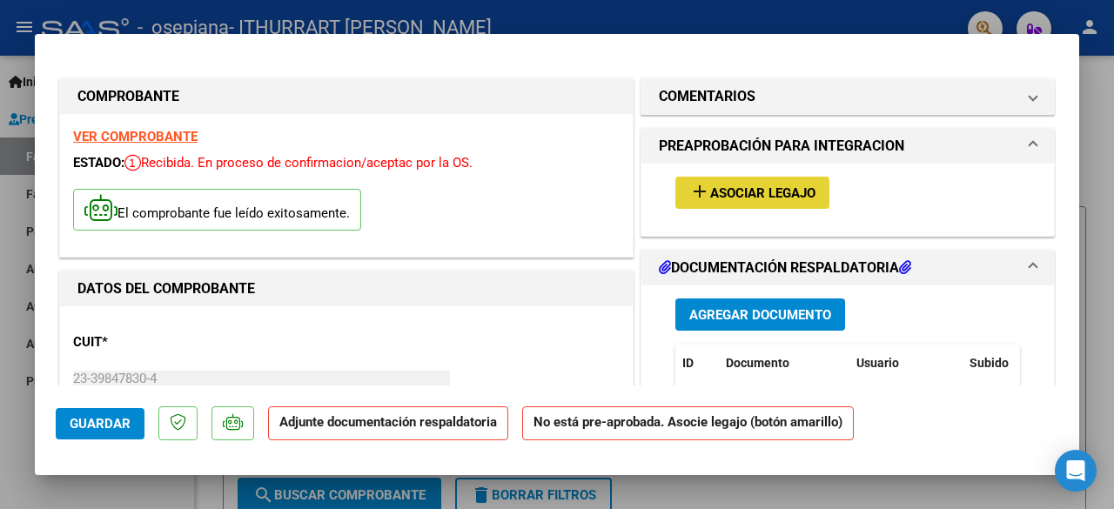
click at [755, 196] on span "Asociar Legajo" at bounding box center [762, 193] width 105 height 16
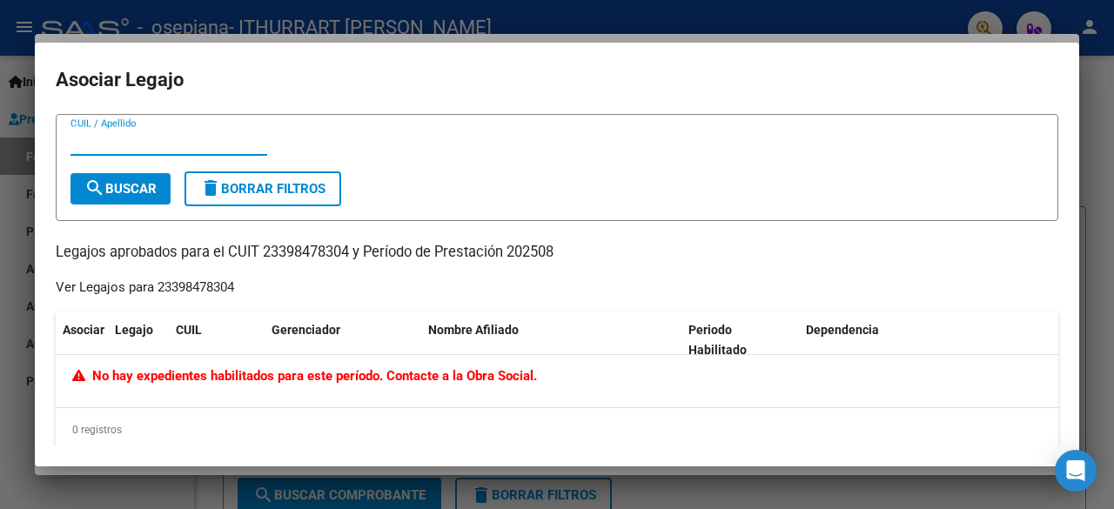
click at [180, 142] on input "CUIL / Apellido" at bounding box center [168, 142] width 197 height 16
click at [114, 203] on button "search Buscar" at bounding box center [120, 188] width 100 height 31
click at [205, 141] on input "ITHURRART" at bounding box center [168, 142] width 197 height 16
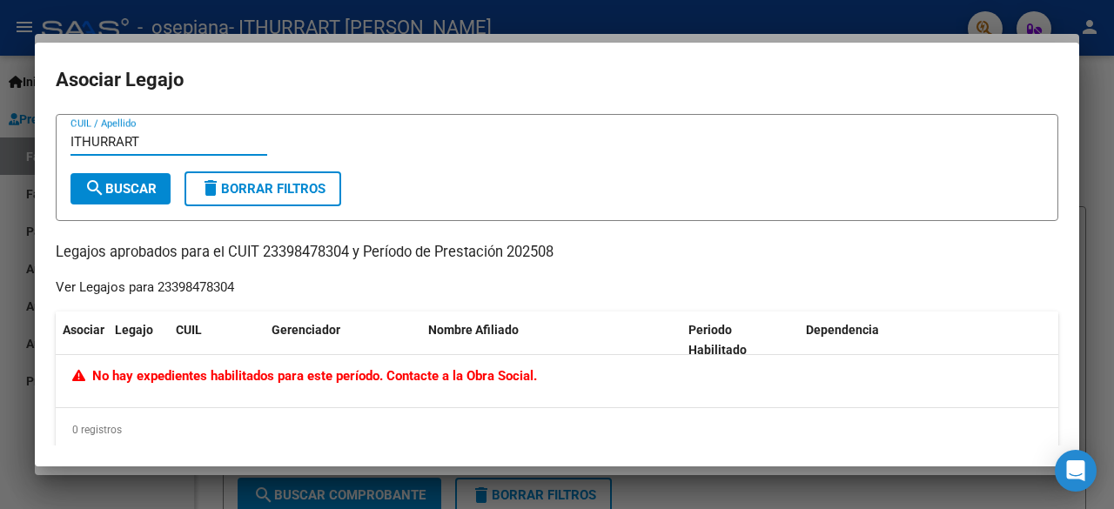
type input "A"
click at [144, 187] on span "search Buscar" at bounding box center [120, 189] width 72 height 16
click at [159, 139] on input "[PERSON_NAME]" at bounding box center [168, 142] width 197 height 16
type input "[PERSON_NAME]"
click at [155, 191] on span "search Buscar" at bounding box center [120, 189] width 72 height 16
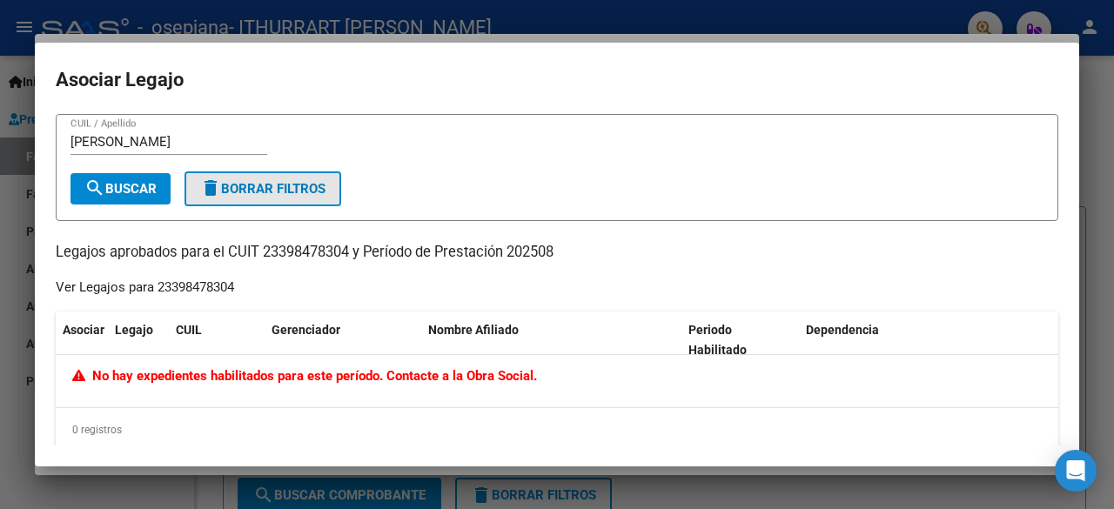
click at [299, 185] on span "delete Borrar Filtros" at bounding box center [262, 189] width 125 height 16
click at [1112, 194] on div at bounding box center [557, 254] width 1114 height 509
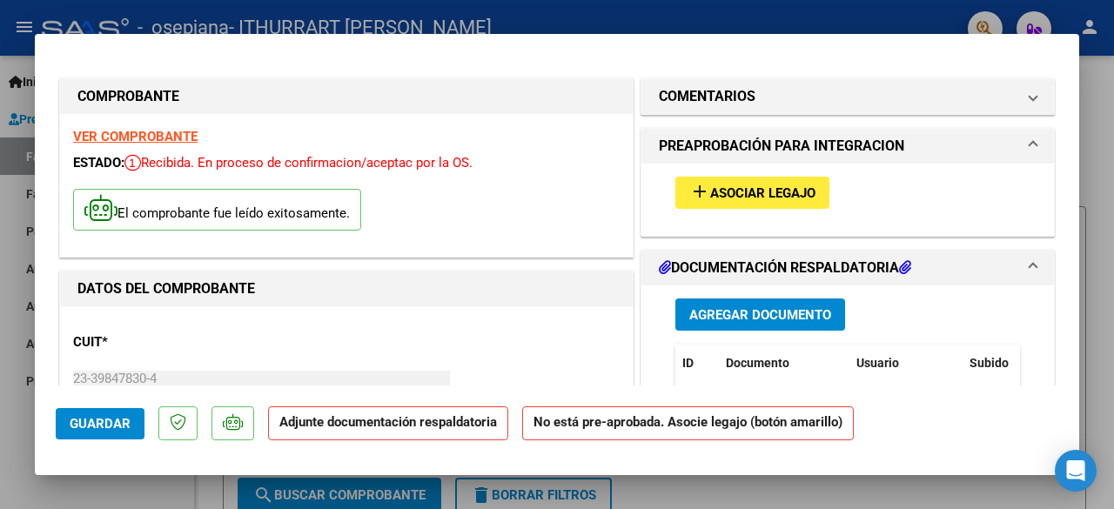
scroll to position [69, 0]
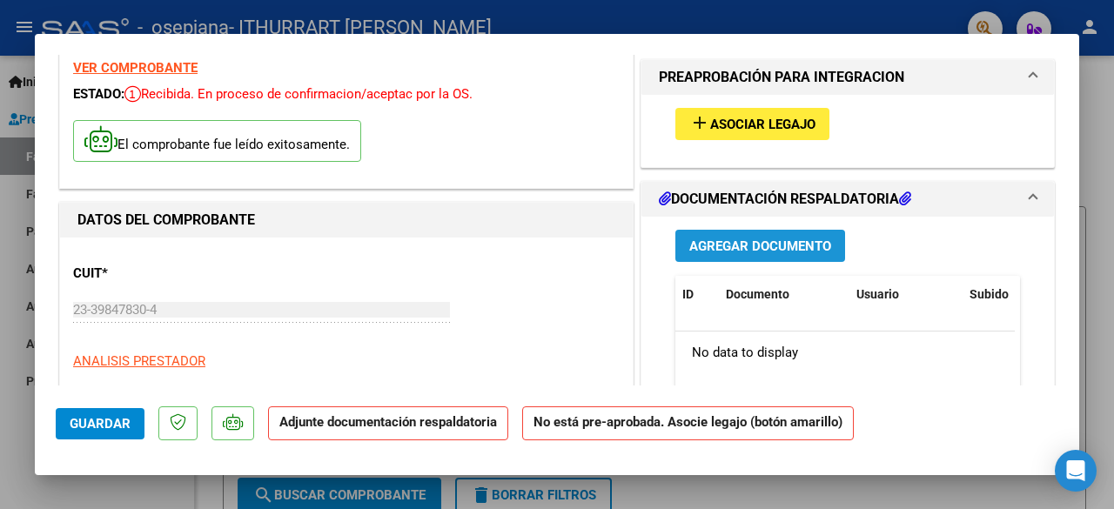
click at [767, 239] on span "Agregar Documento" at bounding box center [760, 246] width 142 height 16
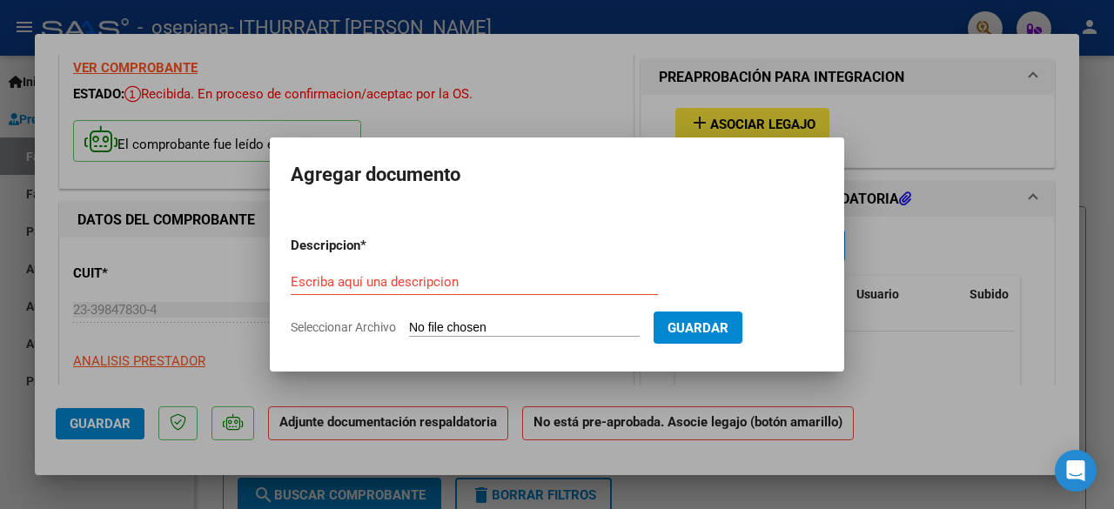
click at [605, 321] on input "Seleccionar Archivo" at bounding box center [524, 328] width 231 height 17
type input "C:\fakepath\[PERSON_NAME] 25.pdf"
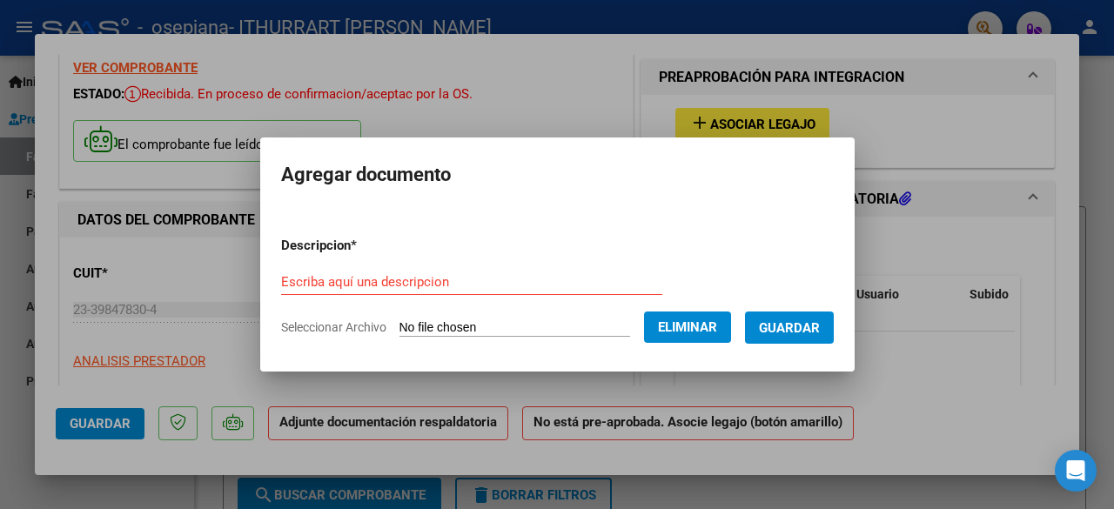
click at [784, 328] on span "Guardar" at bounding box center [789, 328] width 61 height 16
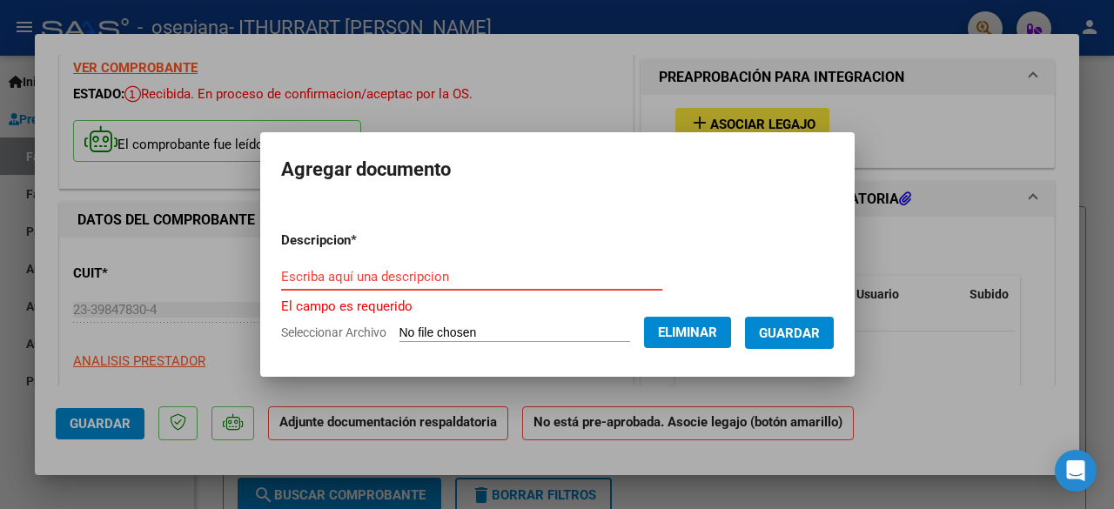
click at [603, 283] on input "Escriba aquí una descripcion" at bounding box center [471, 277] width 381 height 16
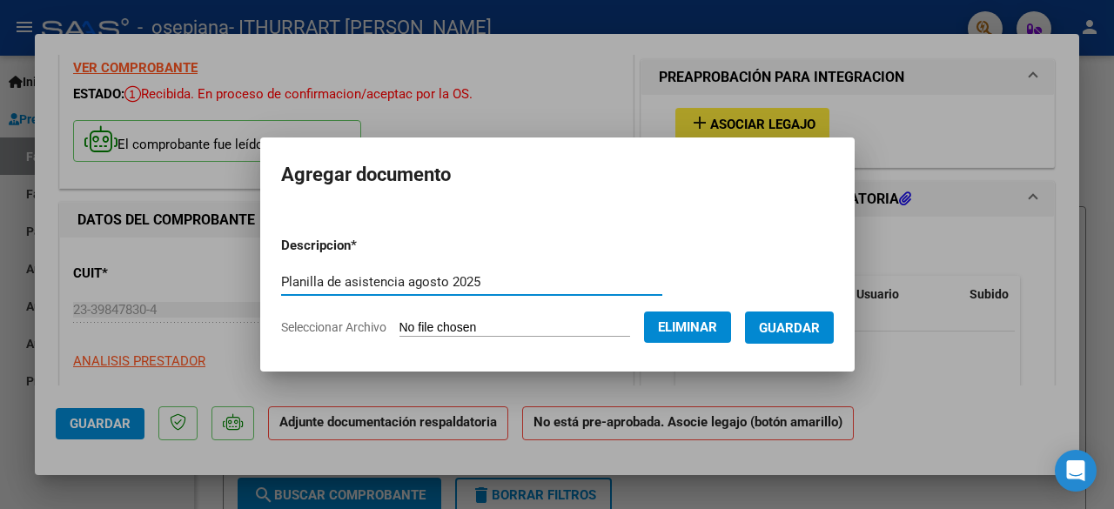
type input "Planilla de asistencia agosto 2025"
click at [679, 323] on span "Eliminar" at bounding box center [687, 327] width 59 height 16
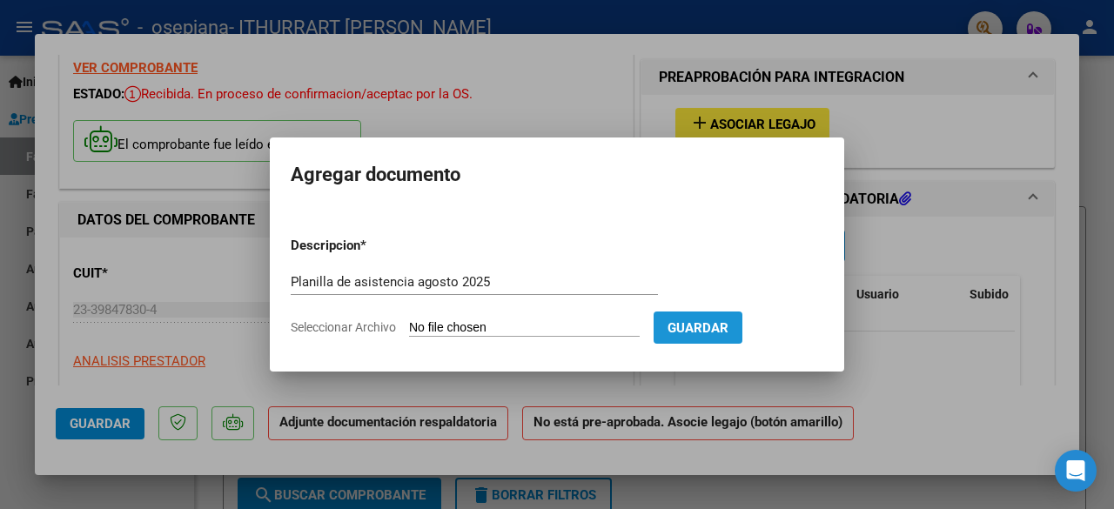
click at [679, 323] on span "Guardar" at bounding box center [697, 328] width 61 height 16
click at [602, 331] on input "Seleccionar Archivo" at bounding box center [524, 328] width 231 height 17
type input "C:\fakepath\[PERSON_NAME] 25.pdf"
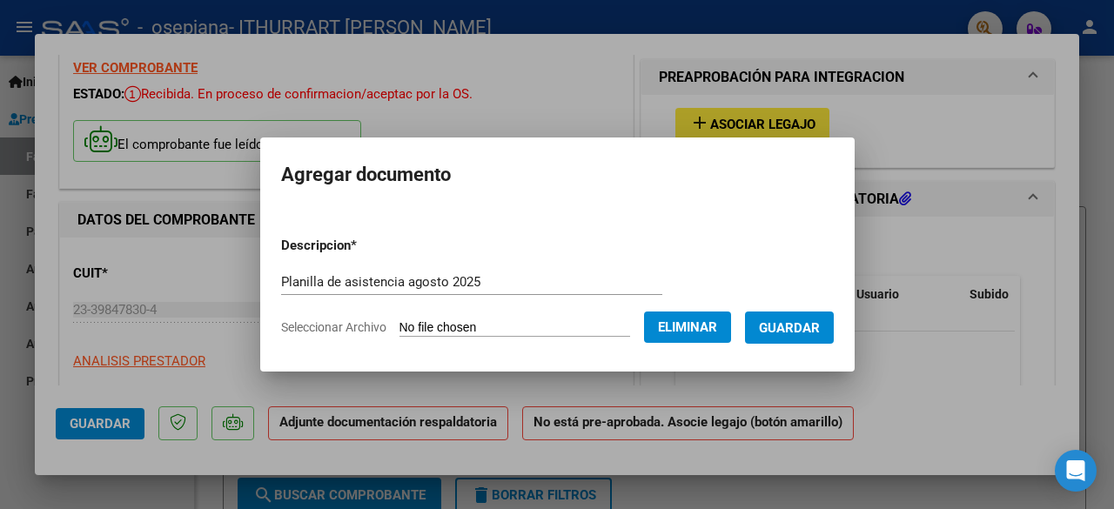
click at [782, 326] on span "Guardar" at bounding box center [789, 328] width 61 height 16
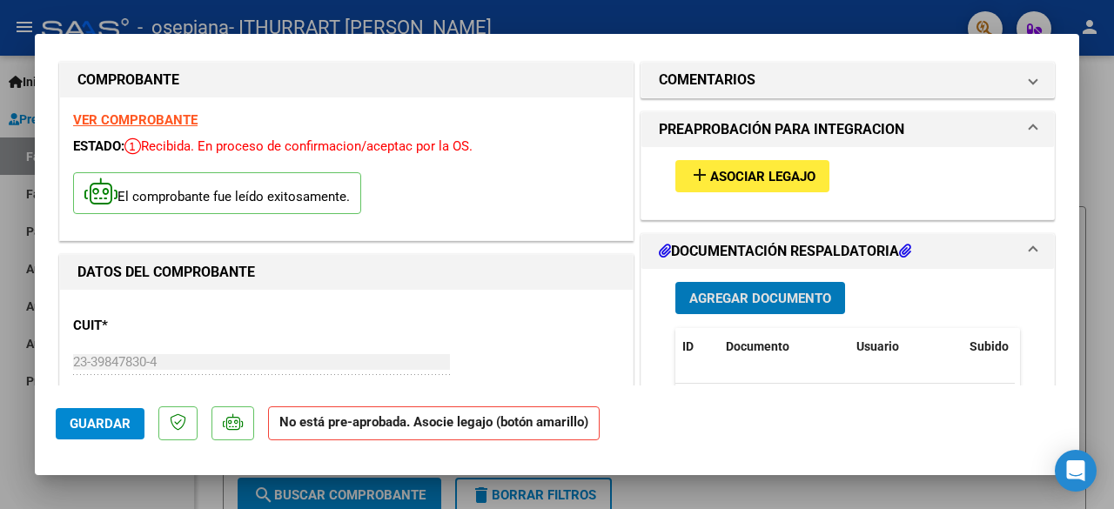
scroll to position [0, 0]
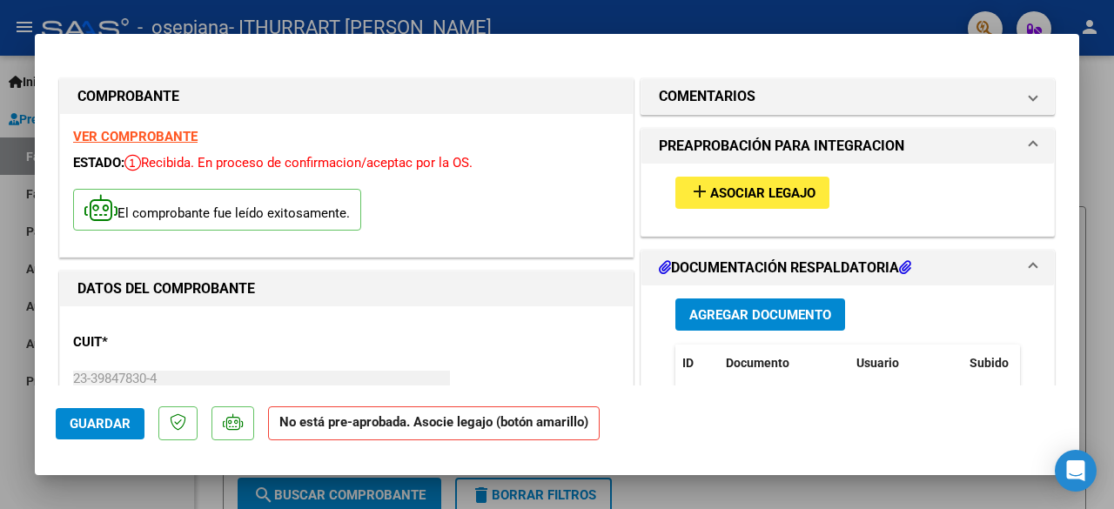
click at [449, 428] on strong "No está pre-aprobada. Asocie legajo (botón amarillo)" at bounding box center [433, 423] width 331 height 34
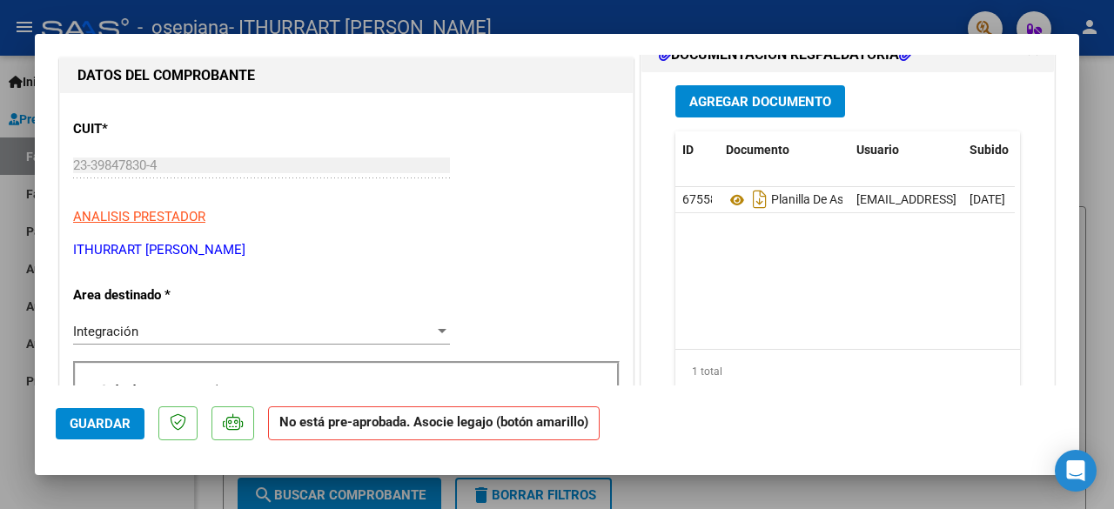
scroll to position [215, 0]
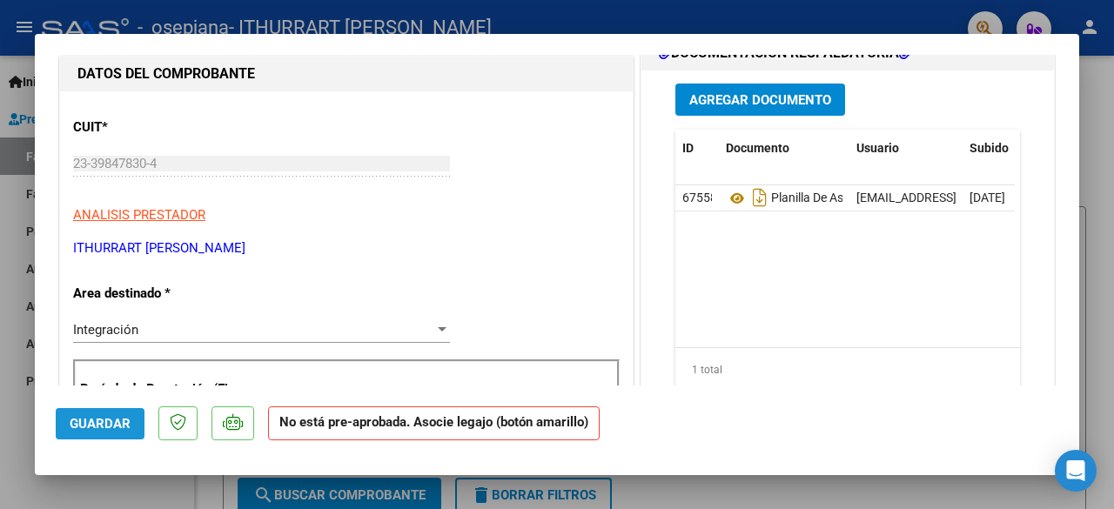
click at [104, 427] on span "Guardar" at bounding box center [100, 424] width 61 height 16
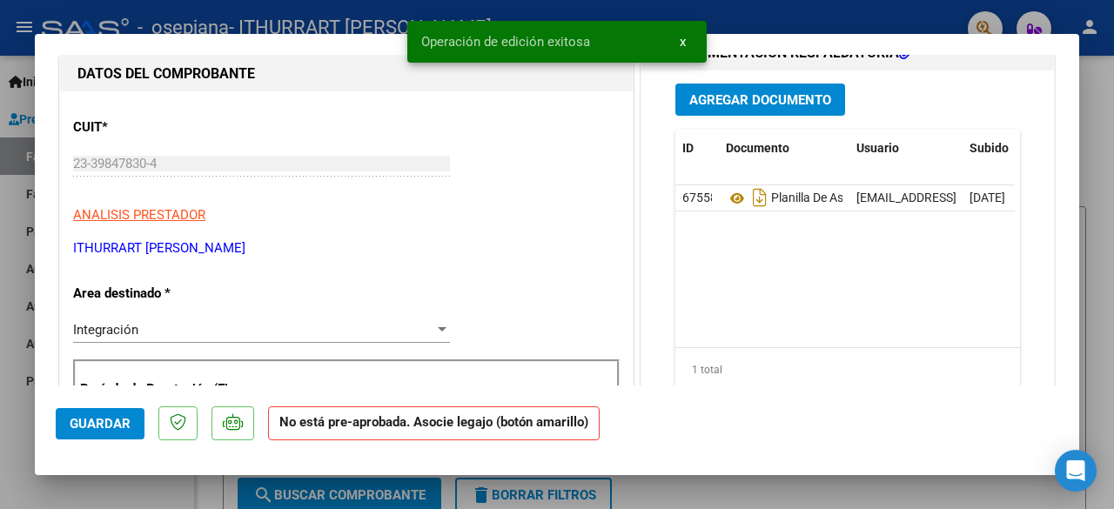
scroll to position [0, 0]
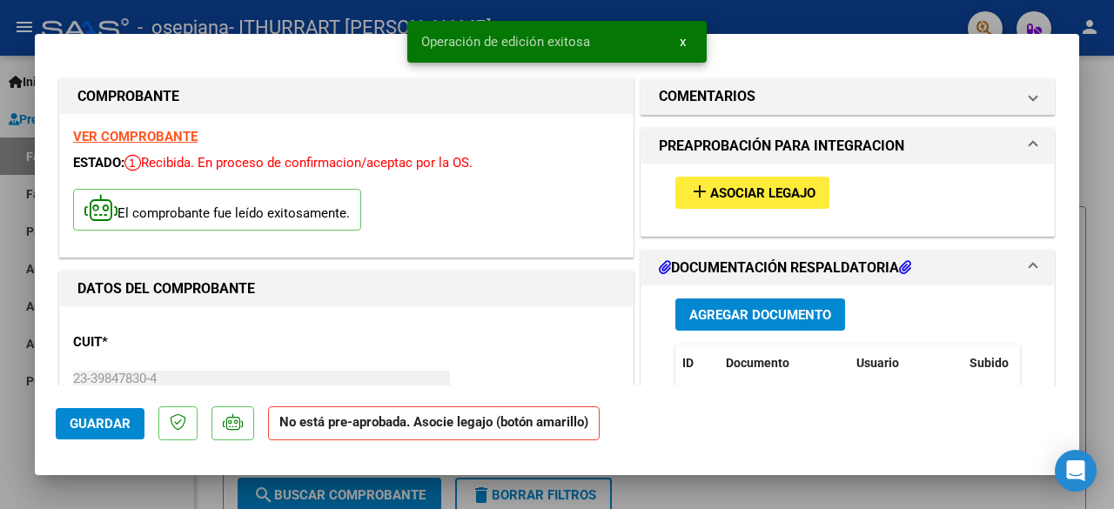
click at [1006, 133] on mat-expansion-panel-header "PREAPROBACIÓN PARA INTEGRACION" at bounding box center [847, 146] width 412 height 35
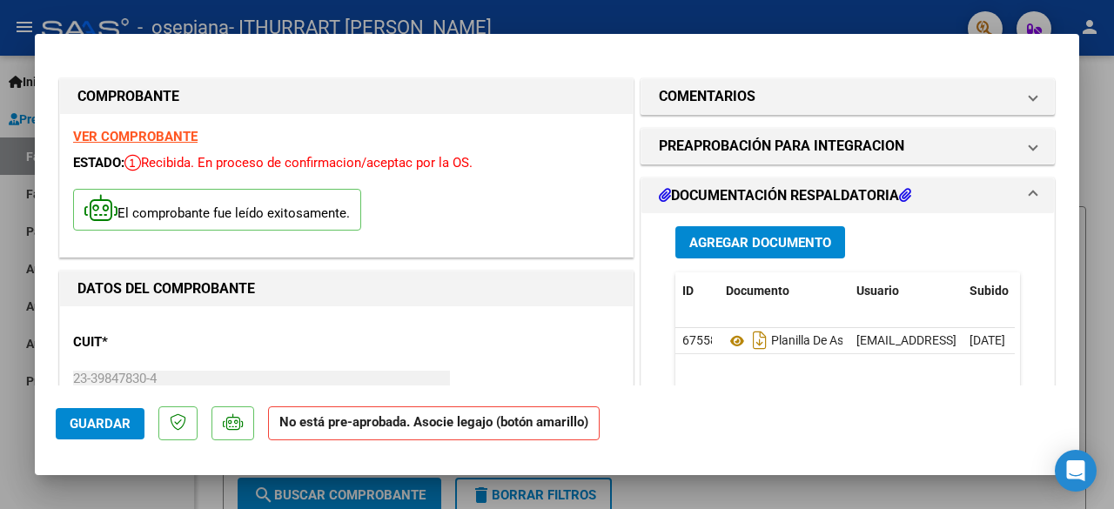
click at [1094, 180] on div at bounding box center [557, 254] width 1114 height 509
type input "$ 0,00"
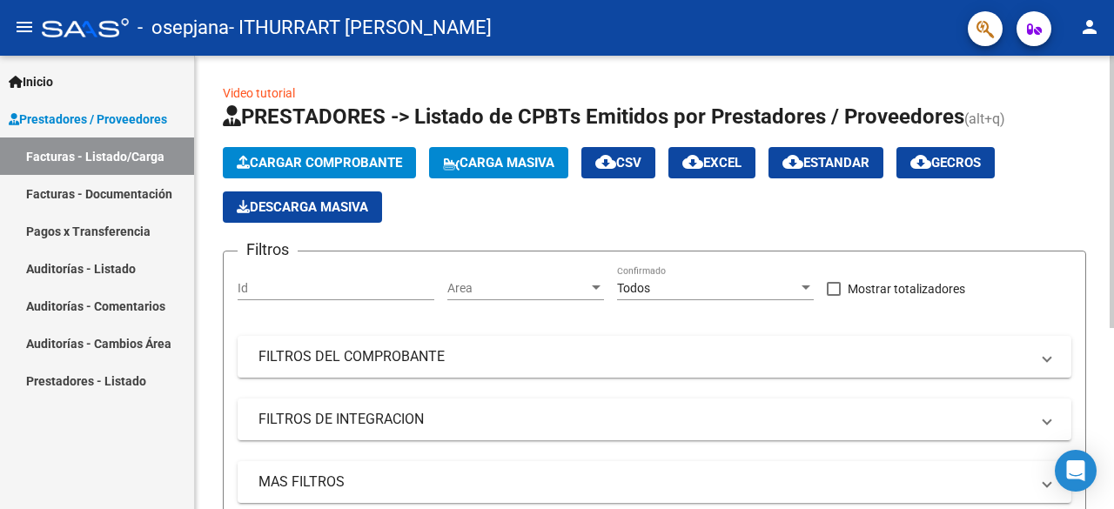
click at [273, 157] on span "Cargar Comprobante" at bounding box center [319, 163] width 165 height 16
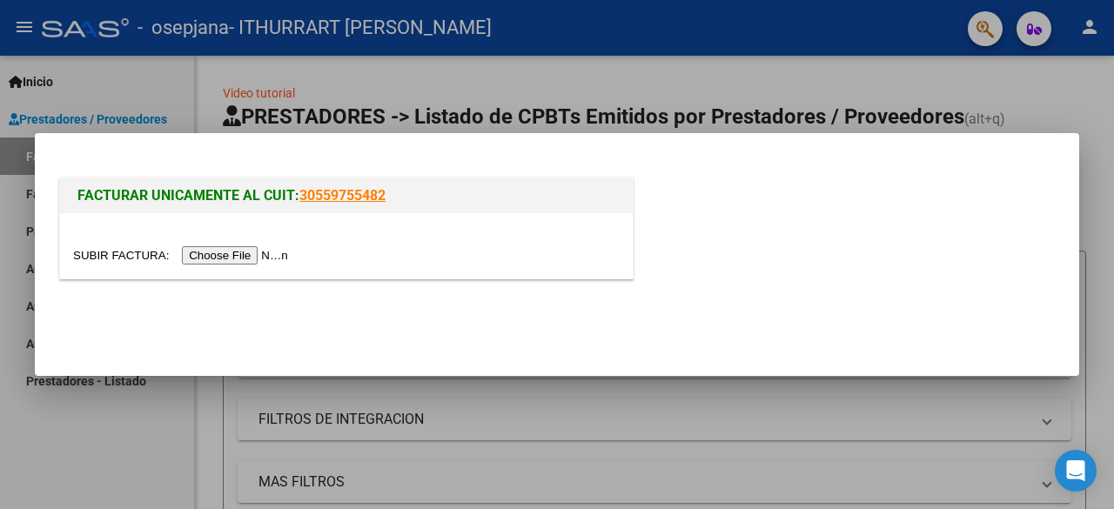
click at [216, 252] on input "file" at bounding box center [183, 255] width 220 height 18
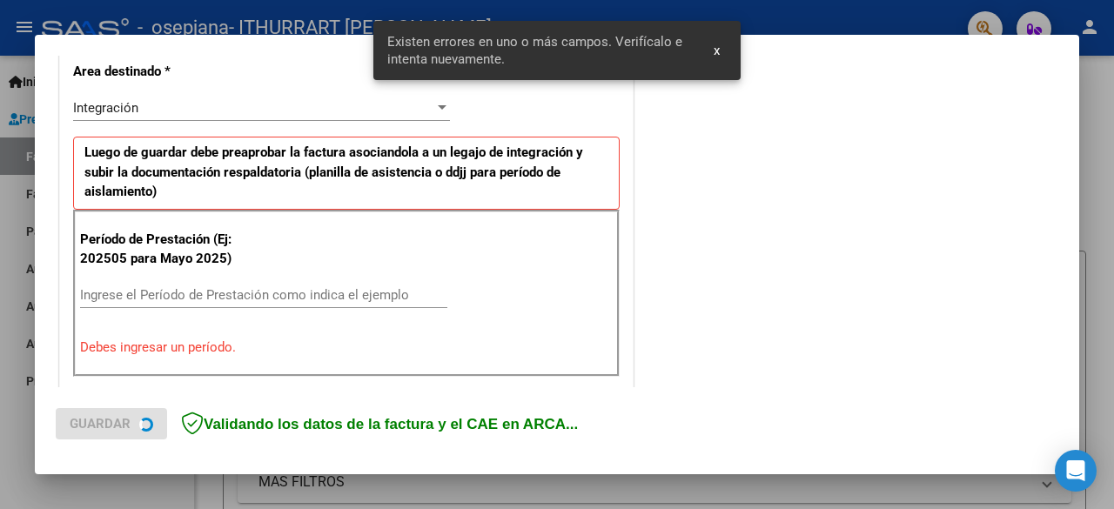
scroll to position [457, 0]
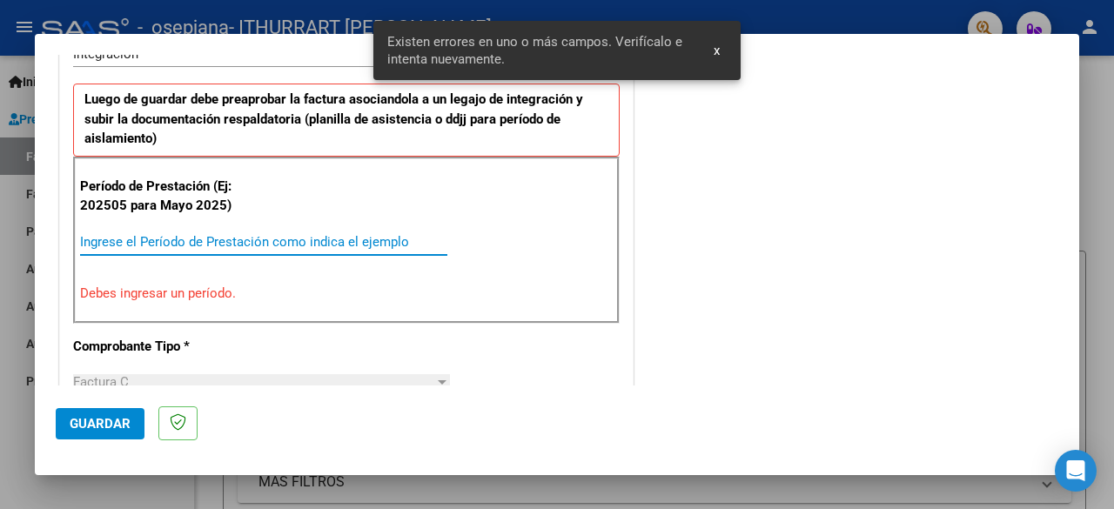
click at [388, 236] on input "Ingrese el Período de Prestación como indica el ejemplo" at bounding box center [263, 242] width 367 height 16
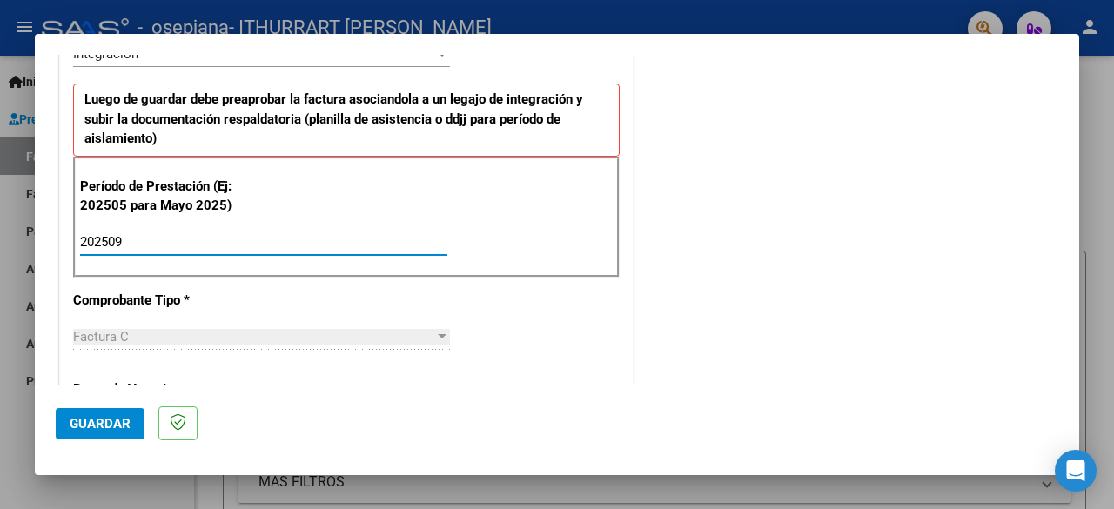
type input "202509"
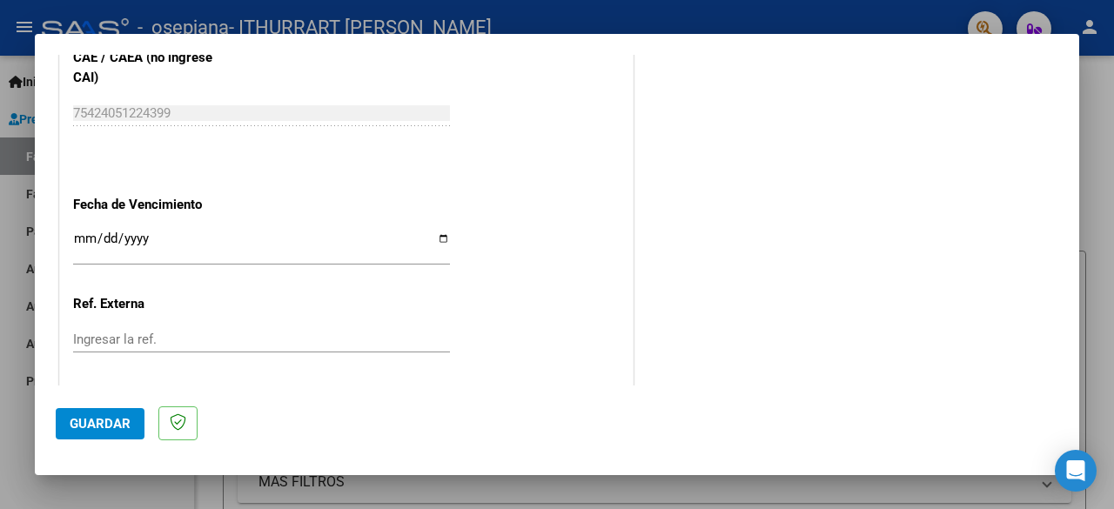
scroll to position [1235, 0]
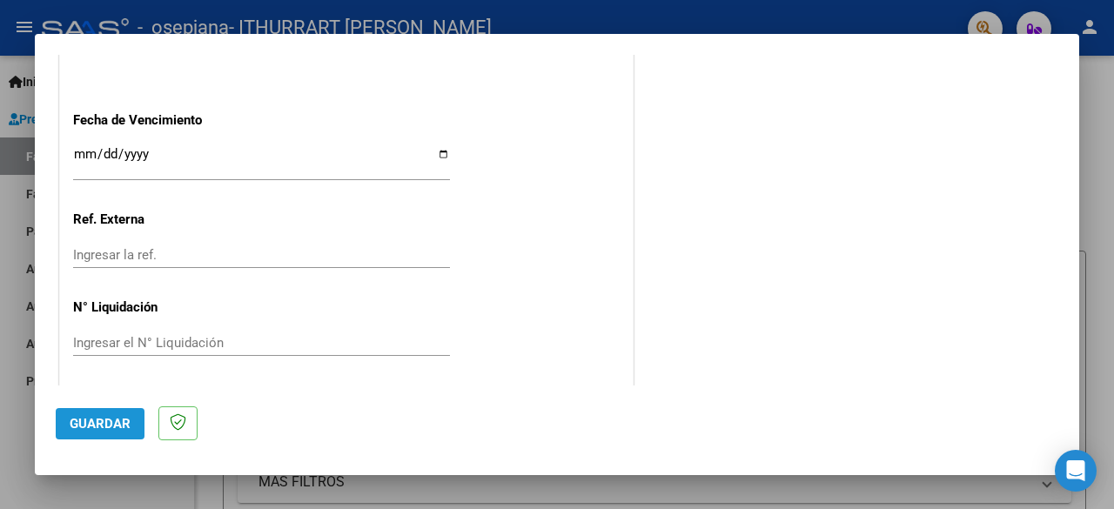
click at [107, 420] on span "Guardar" at bounding box center [100, 424] width 61 height 16
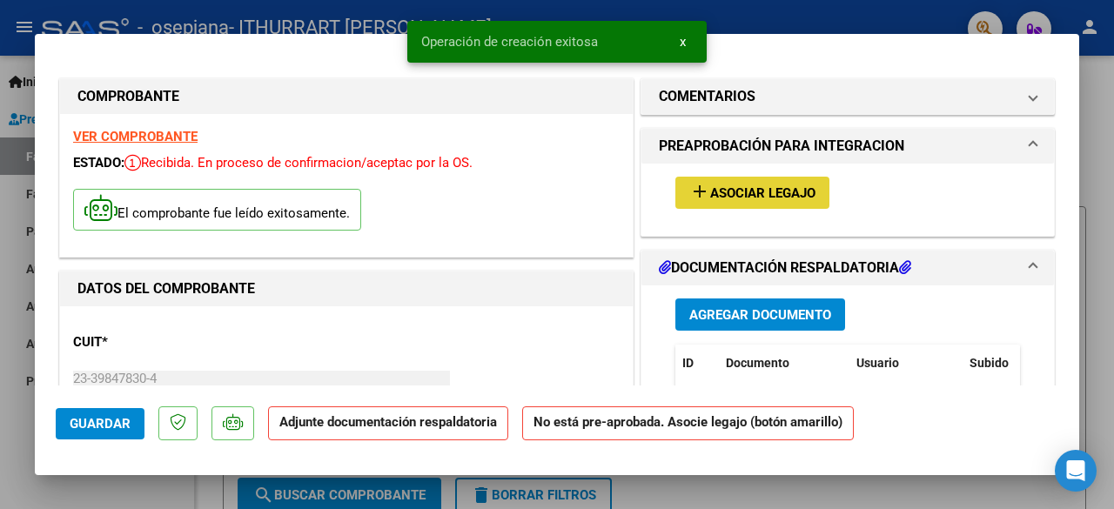
click at [758, 193] on span "Asociar Legajo" at bounding box center [762, 193] width 105 height 16
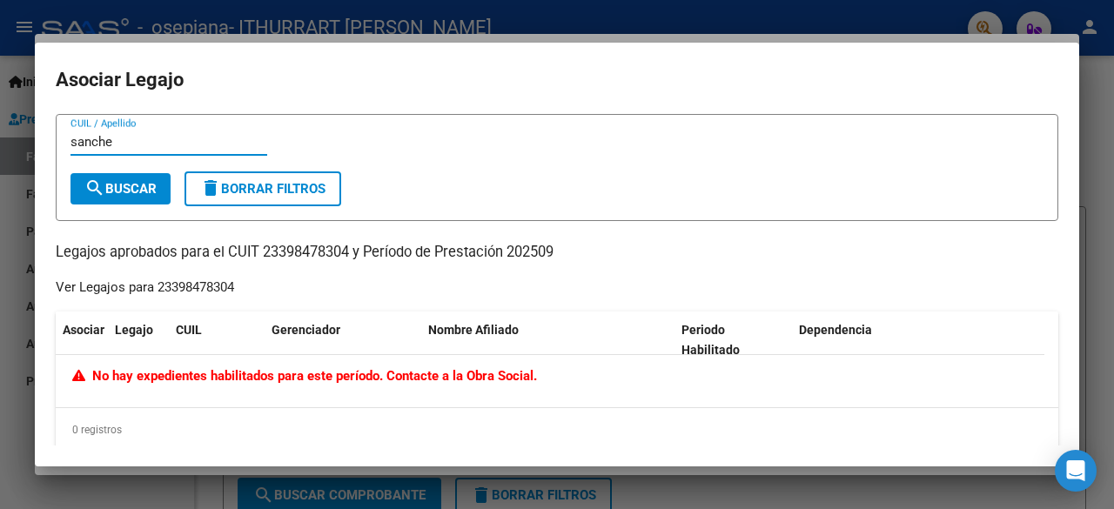
type input "[PERSON_NAME]"
click at [197, 140] on input "[PERSON_NAME]" at bounding box center [168, 142] width 197 height 16
type input "j"
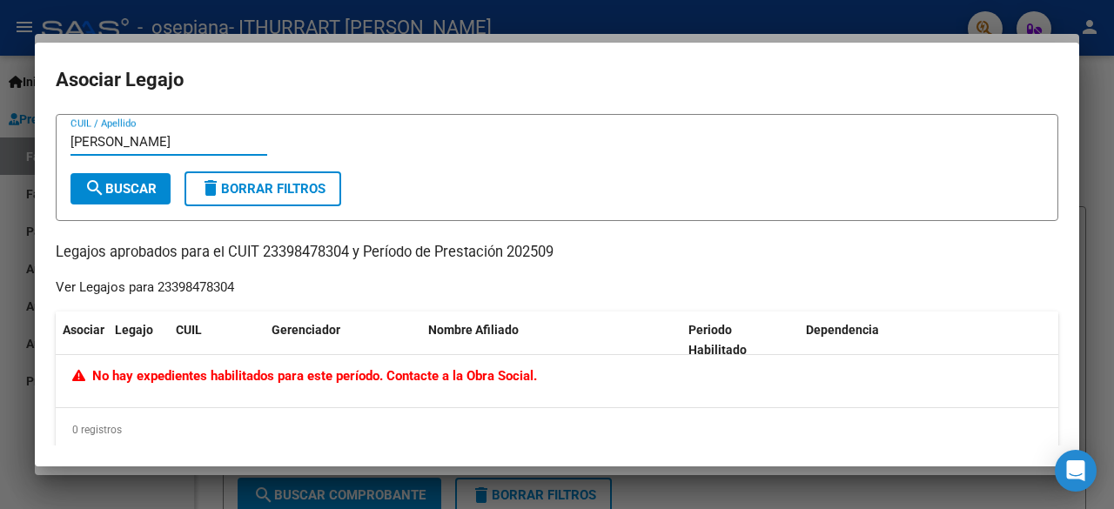
type input "[PERSON_NAME]"
click at [123, 199] on button "search Buscar" at bounding box center [120, 188] width 100 height 31
click at [602, 284] on div "[PERSON_NAME] CUIL / Apellido search Buscar delete Borrar Filtros Legajos aprob…" at bounding box center [557, 283] width 1002 height 338
click at [1094, 171] on div at bounding box center [557, 254] width 1114 height 509
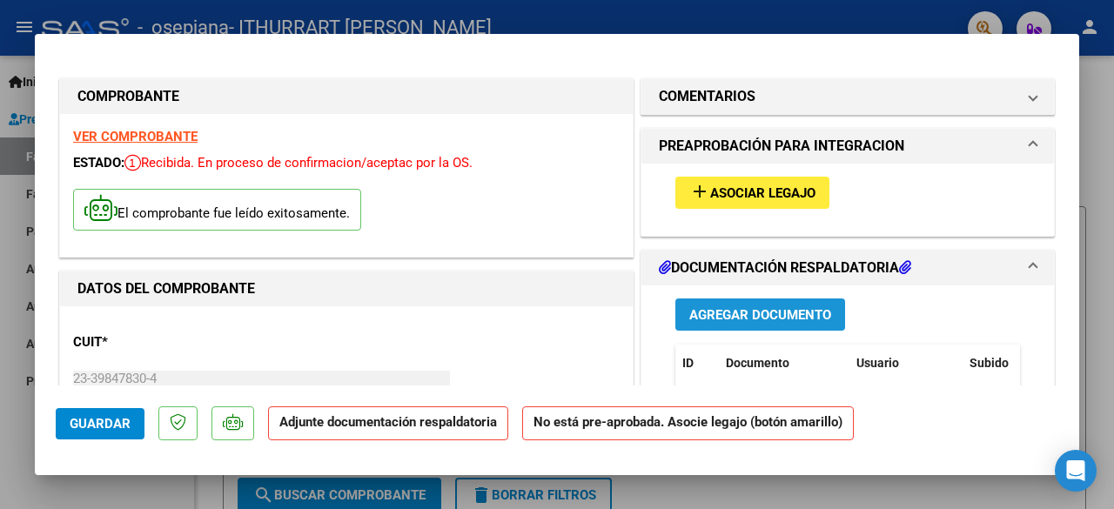
click at [743, 307] on span "Agregar Documento" at bounding box center [760, 315] width 142 height 16
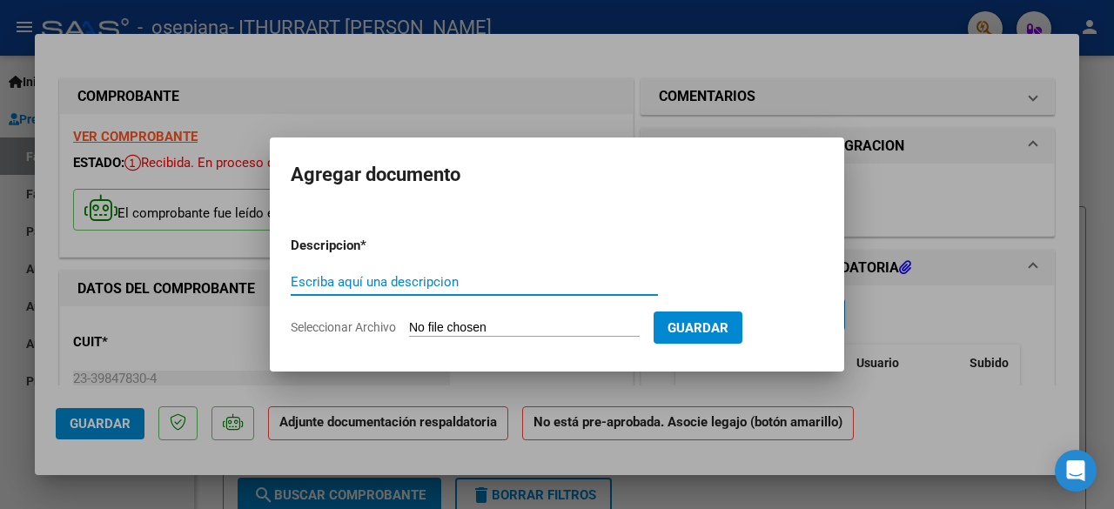
click at [435, 285] on input "Escriba aquí una descripcion" at bounding box center [474, 282] width 367 height 16
type input "Planilla asistencia septiembre 2025"
click at [466, 328] on input "Seleccionar Archivo" at bounding box center [524, 328] width 231 height 17
type input "C:\fakepath\[PERSON_NAME] septiembre 25.pdf"
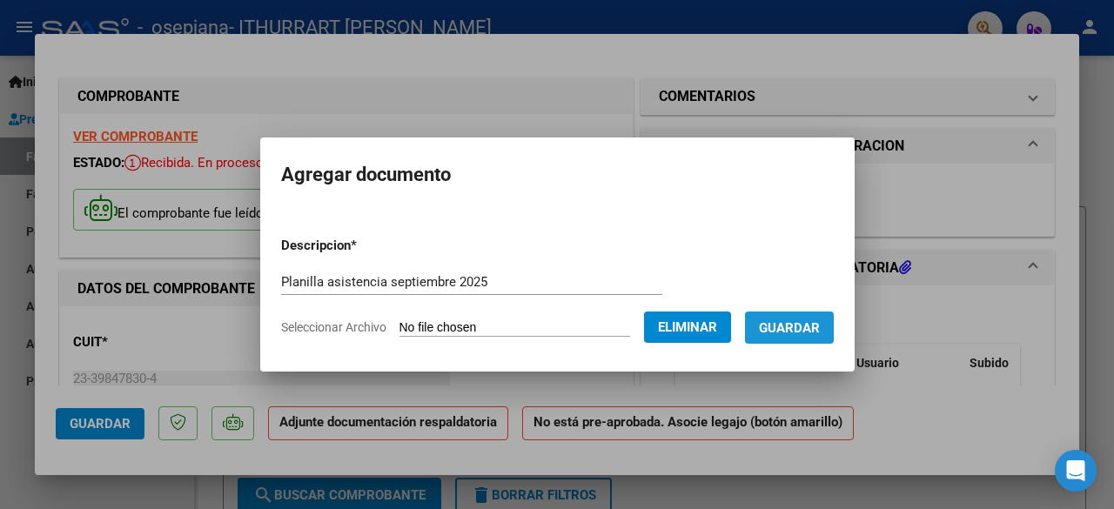
click at [796, 328] on span "Guardar" at bounding box center [789, 328] width 61 height 16
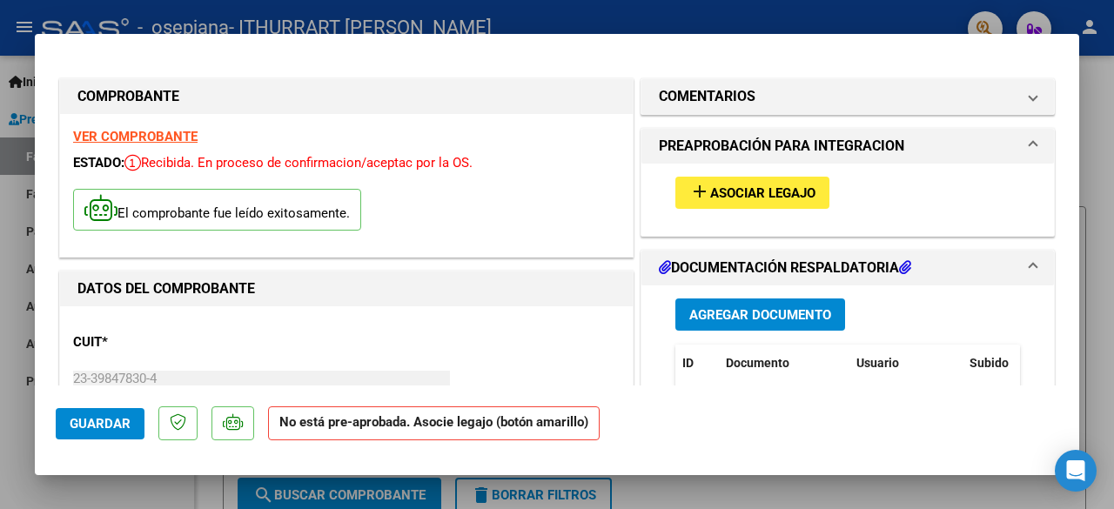
click at [1102, 171] on div at bounding box center [557, 254] width 1114 height 509
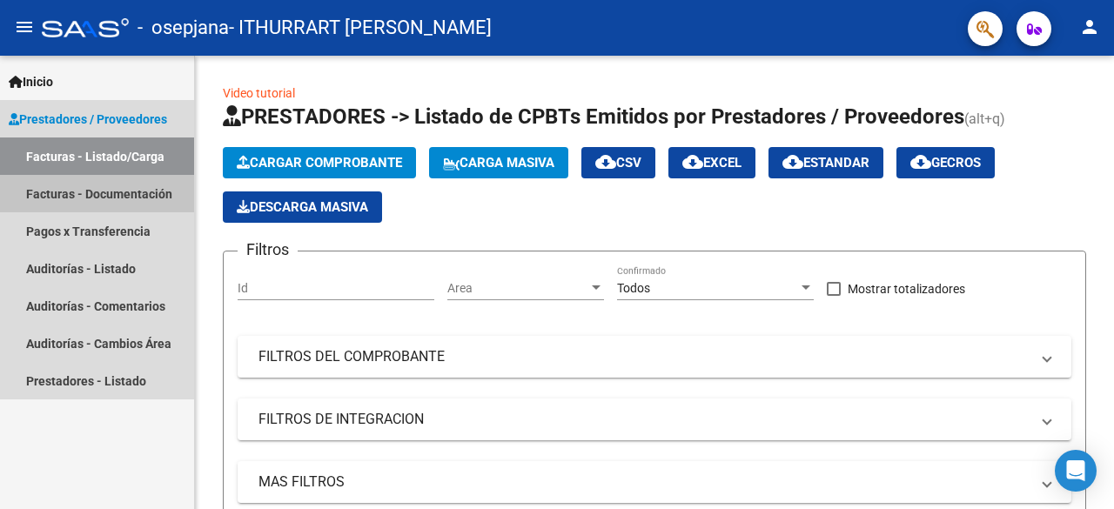
click at [85, 193] on link "Facturas - Documentación" at bounding box center [97, 193] width 194 height 37
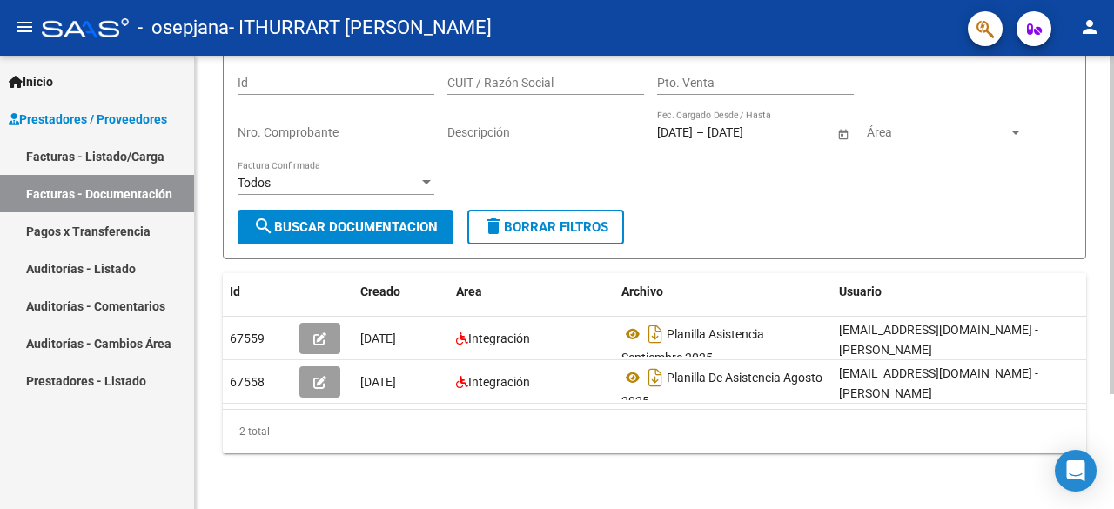
scroll to position [154, 0]
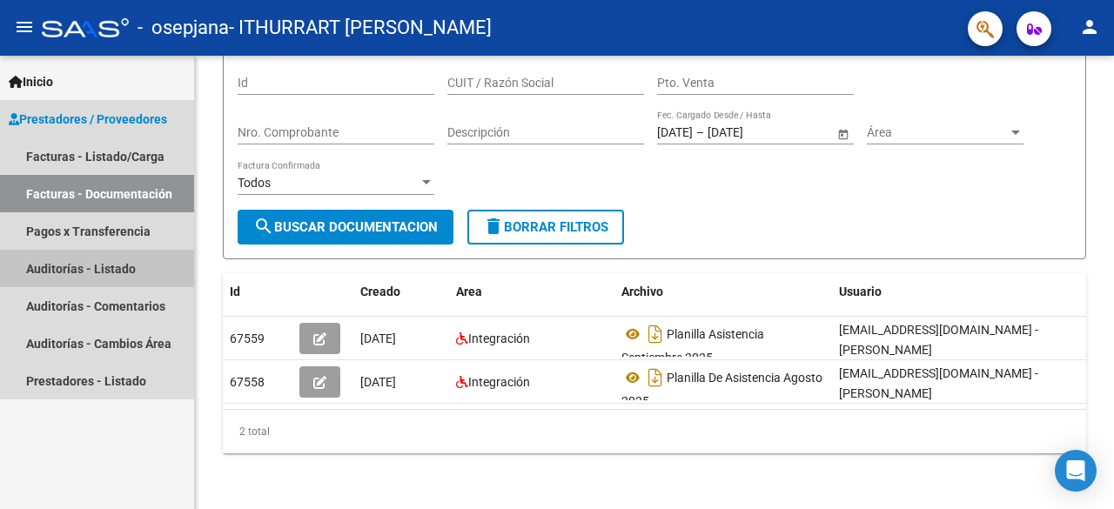
click at [84, 273] on link "Auditorías - Listado" at bounding box center [97, 268] width 194 height 37
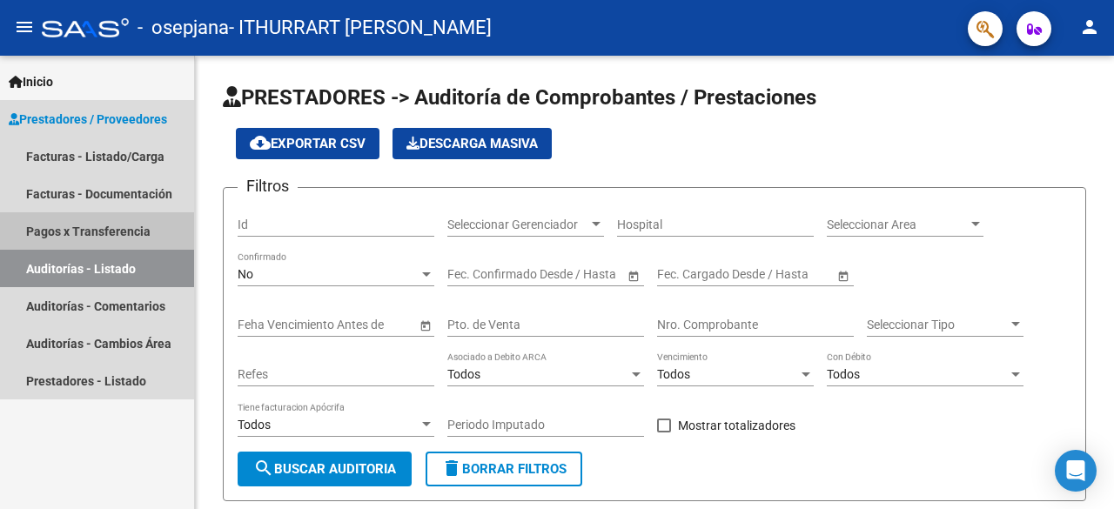
click at [91, 232] on link "Pagos x Transferencia" at bounding box center [97, 230] width 194 height 37
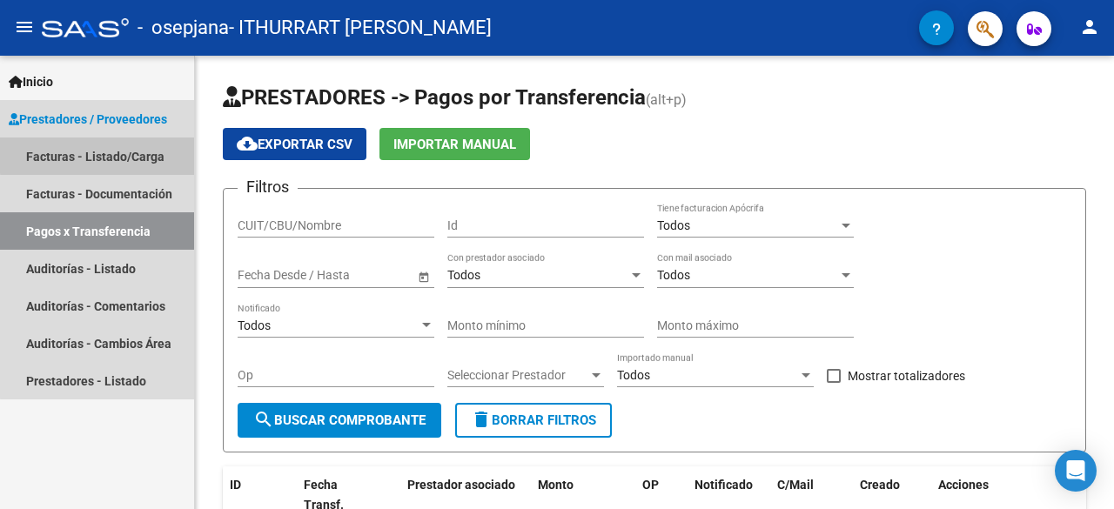
click at [99, 155] on link "Facturas - Listado/Carga" at bounding box center [97, 155] width 194 height 37
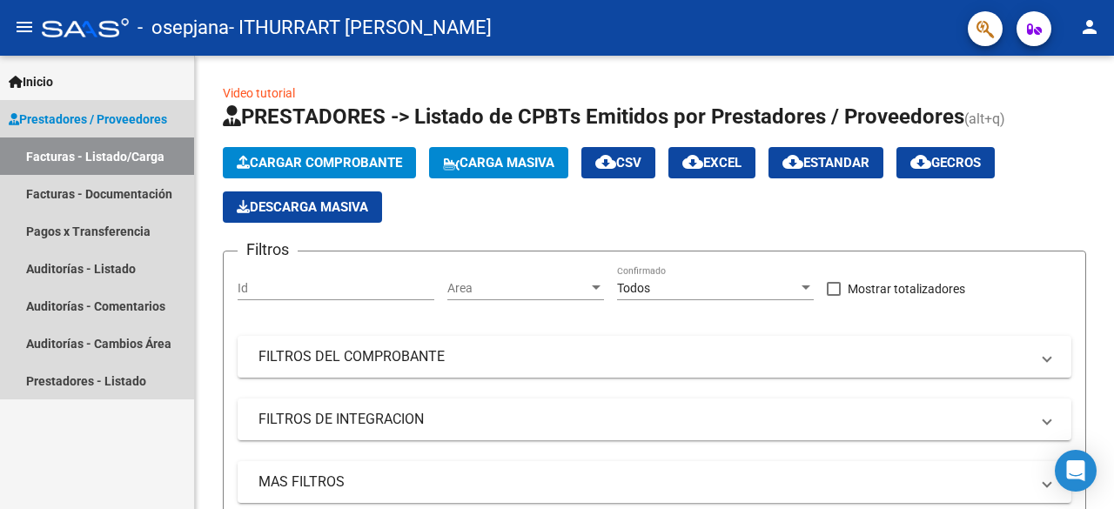
click at [126, 117] on span "Prestadores / Proveedores" at bounding box center [88, 119] width 158 height 19
